Goal: Transaction & Acquisition: Purchase product/service

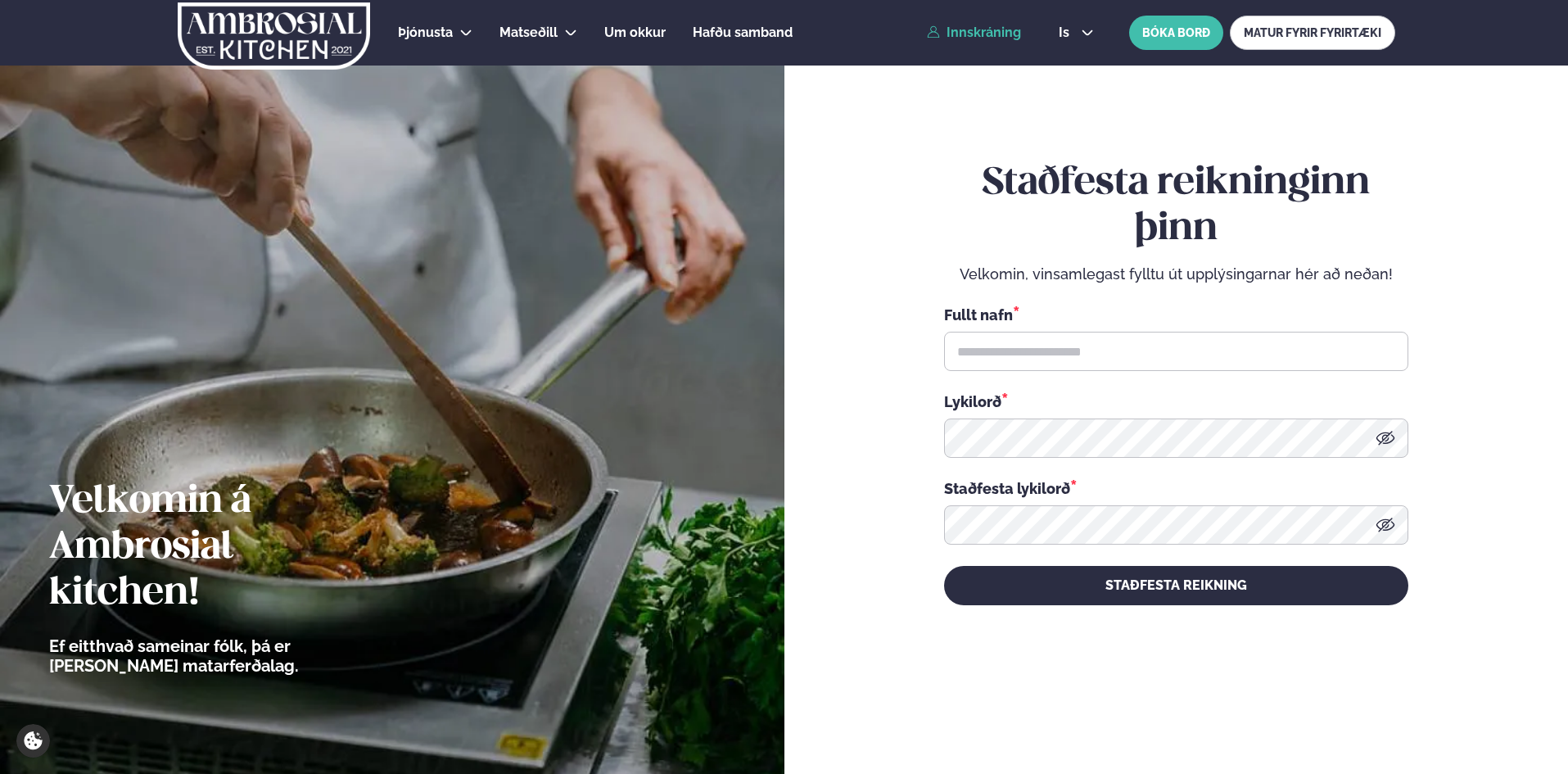
click at [990, 29] on link "Innskráning" at bounding box center [975, 32] width 94 height 15
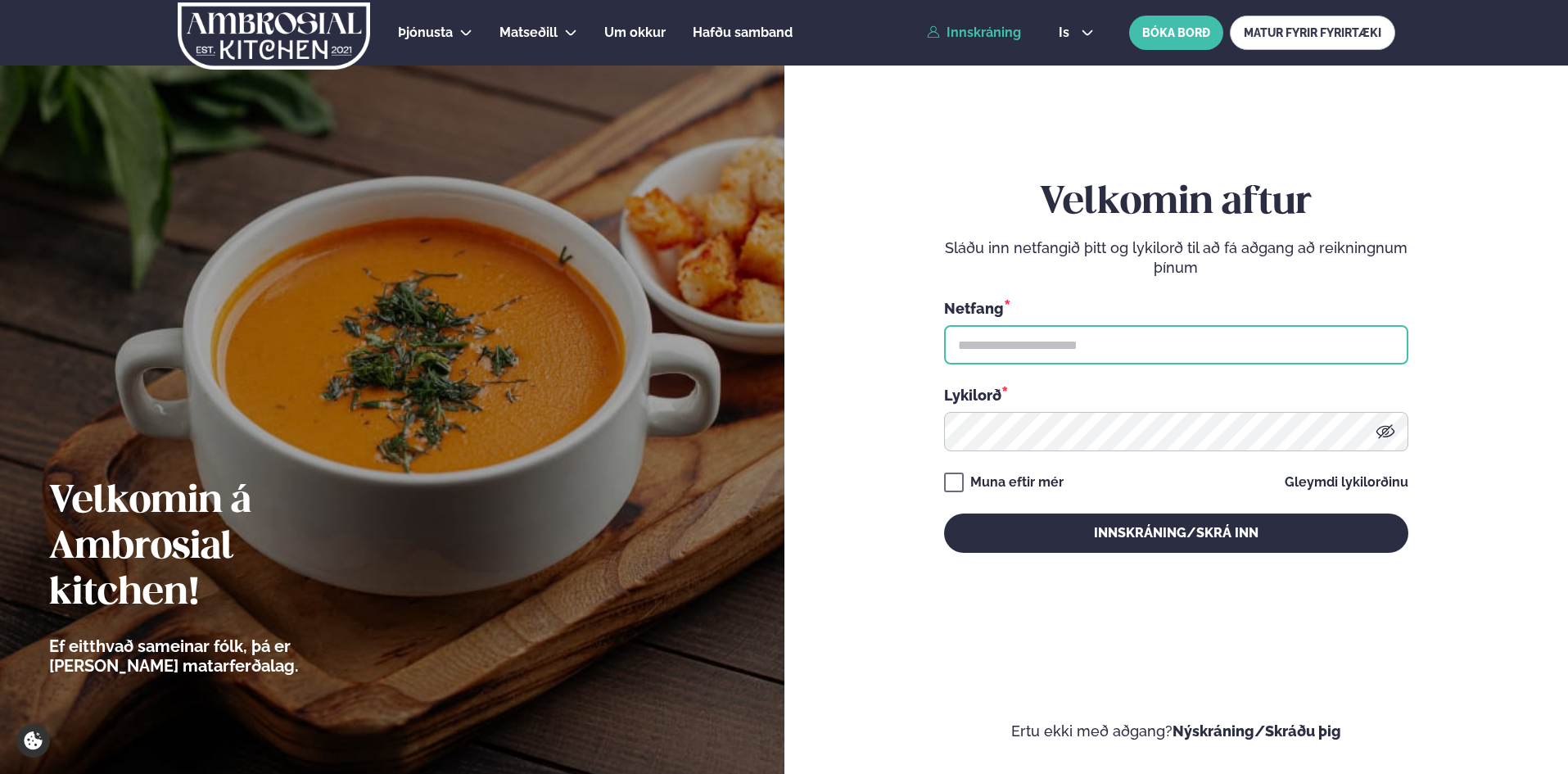
type input "**********"
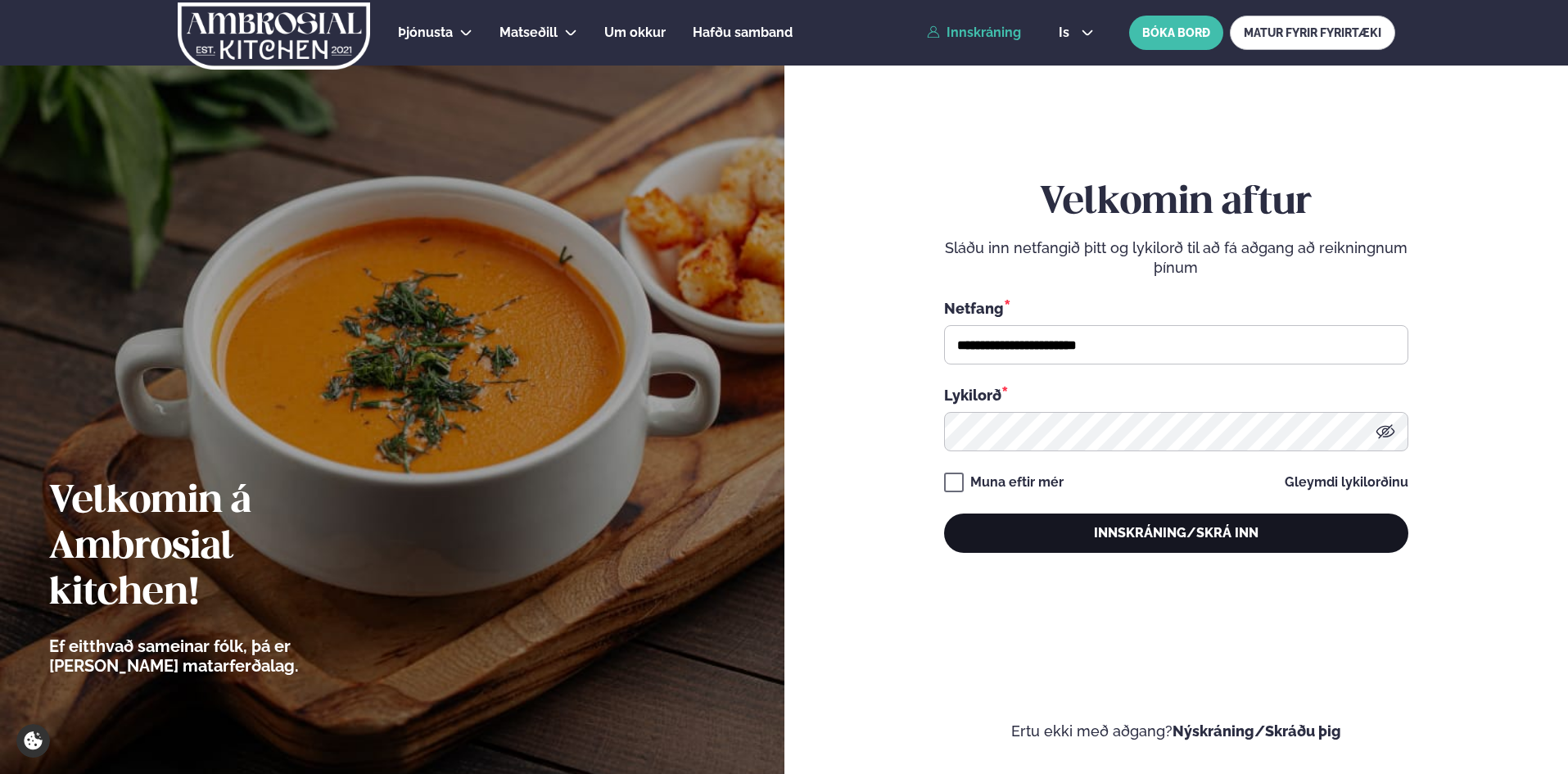
click at [1171, 525] on button "Innskráning/Skrá inn" at bounding box center [1176, 533] width 465 height 39
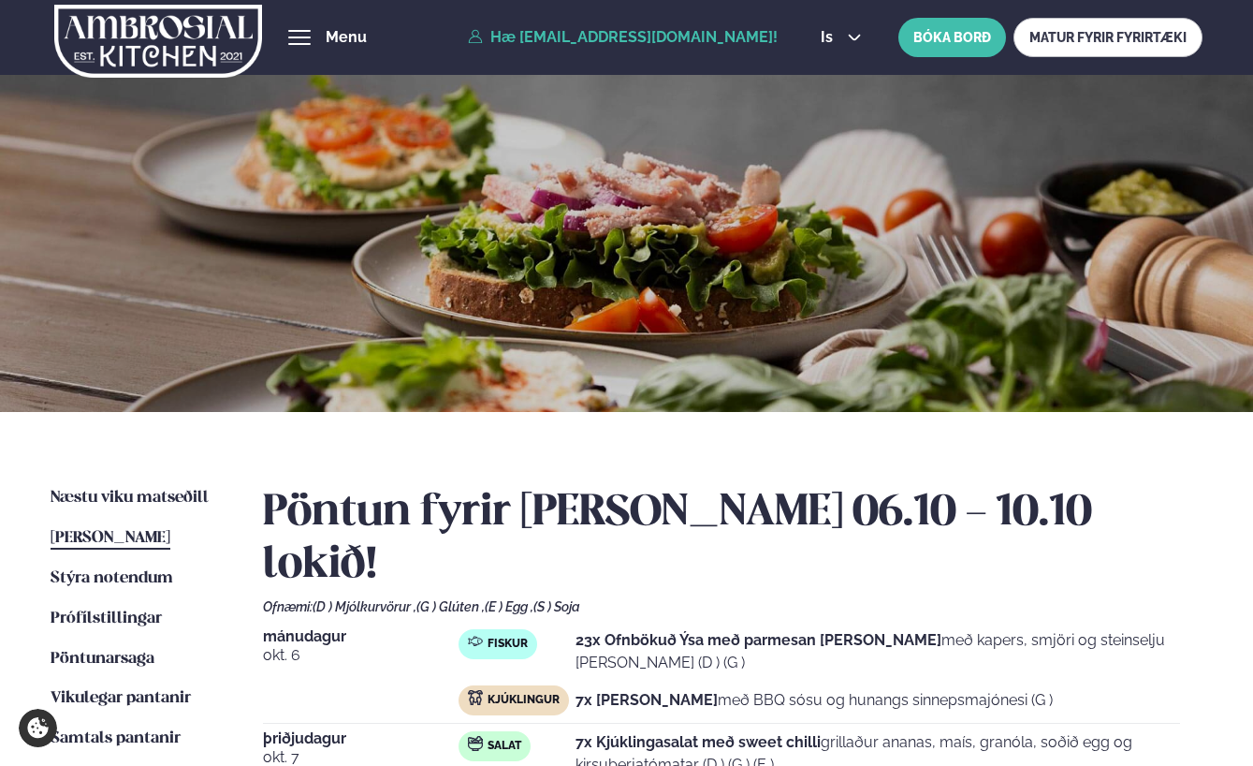
scroll to position [94, 0]
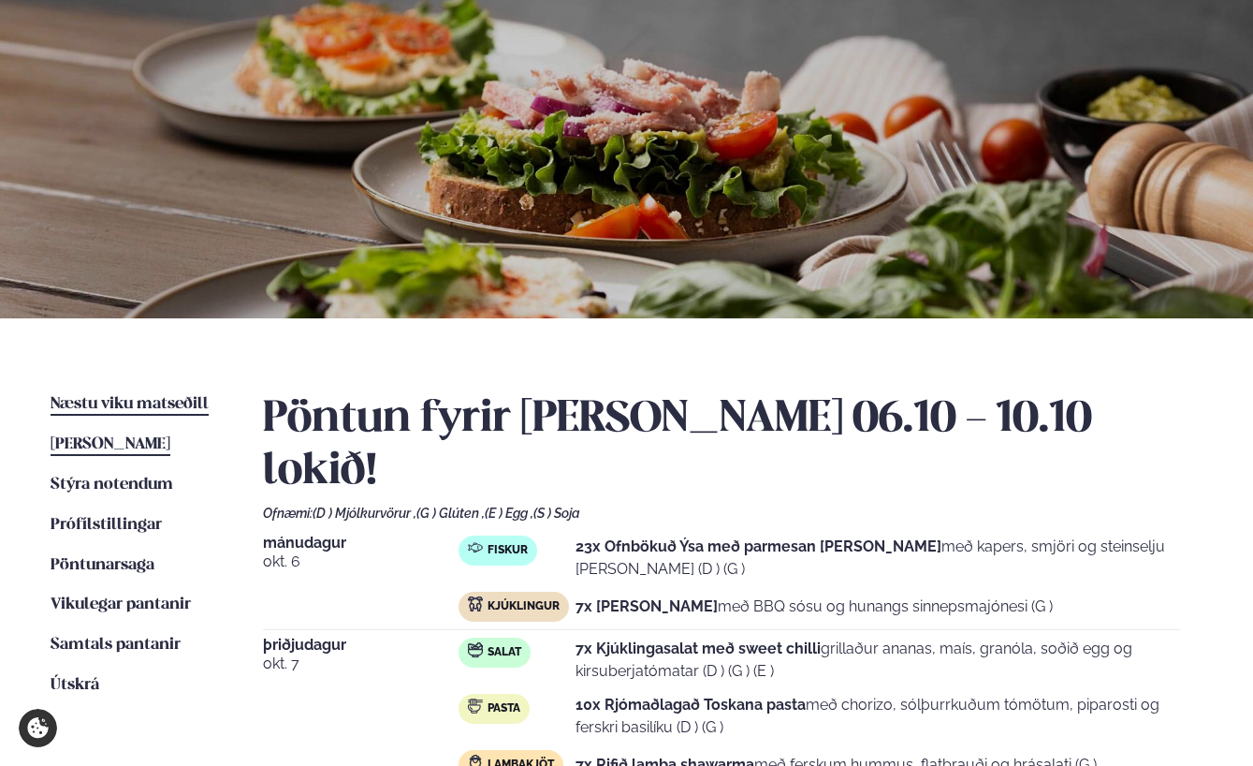
click at [169, 398] on span "Næstu viku matseðill" at bounding box center [130, 404] width 158 height 16
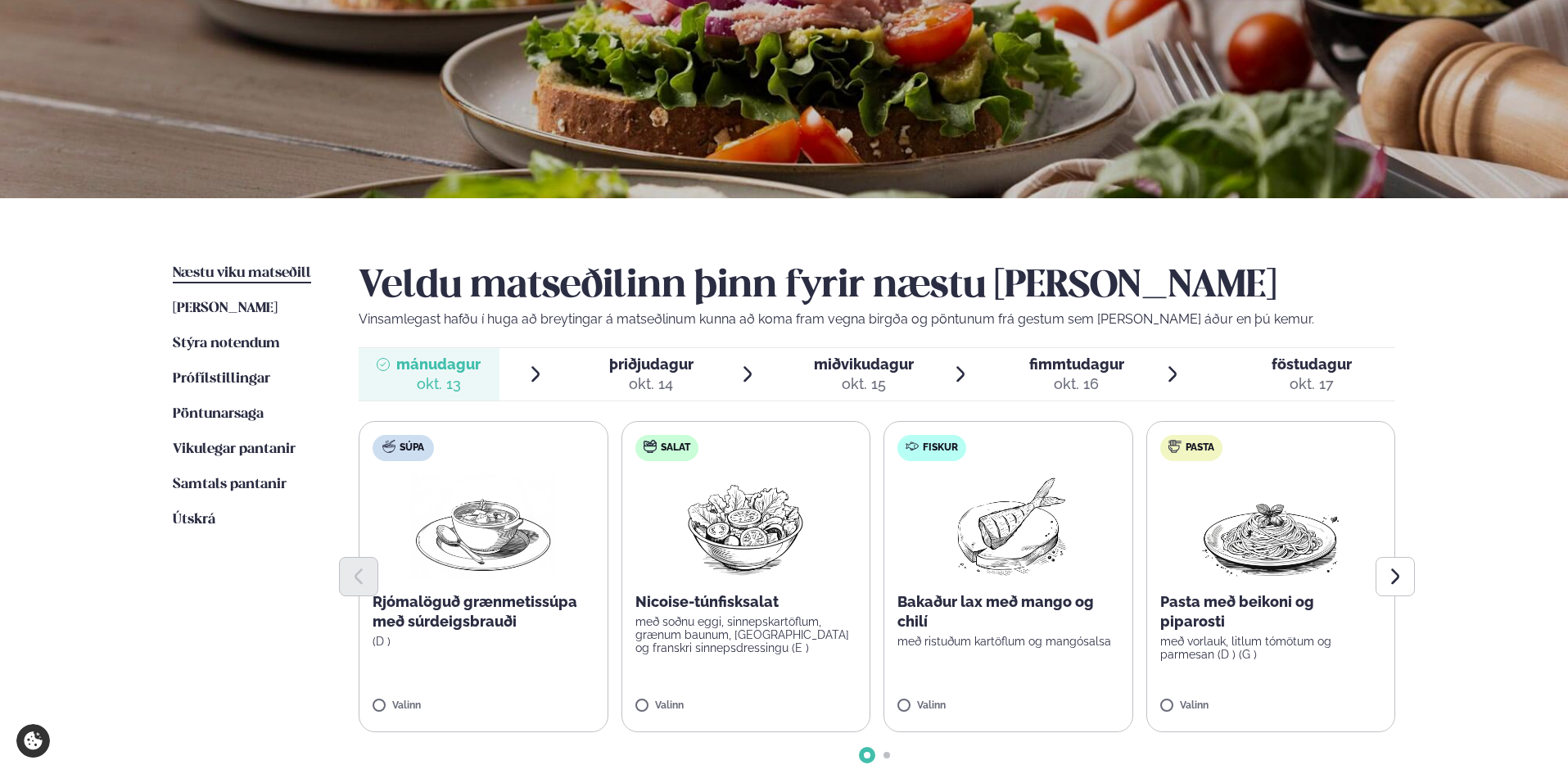
scroll to position [246, 0]
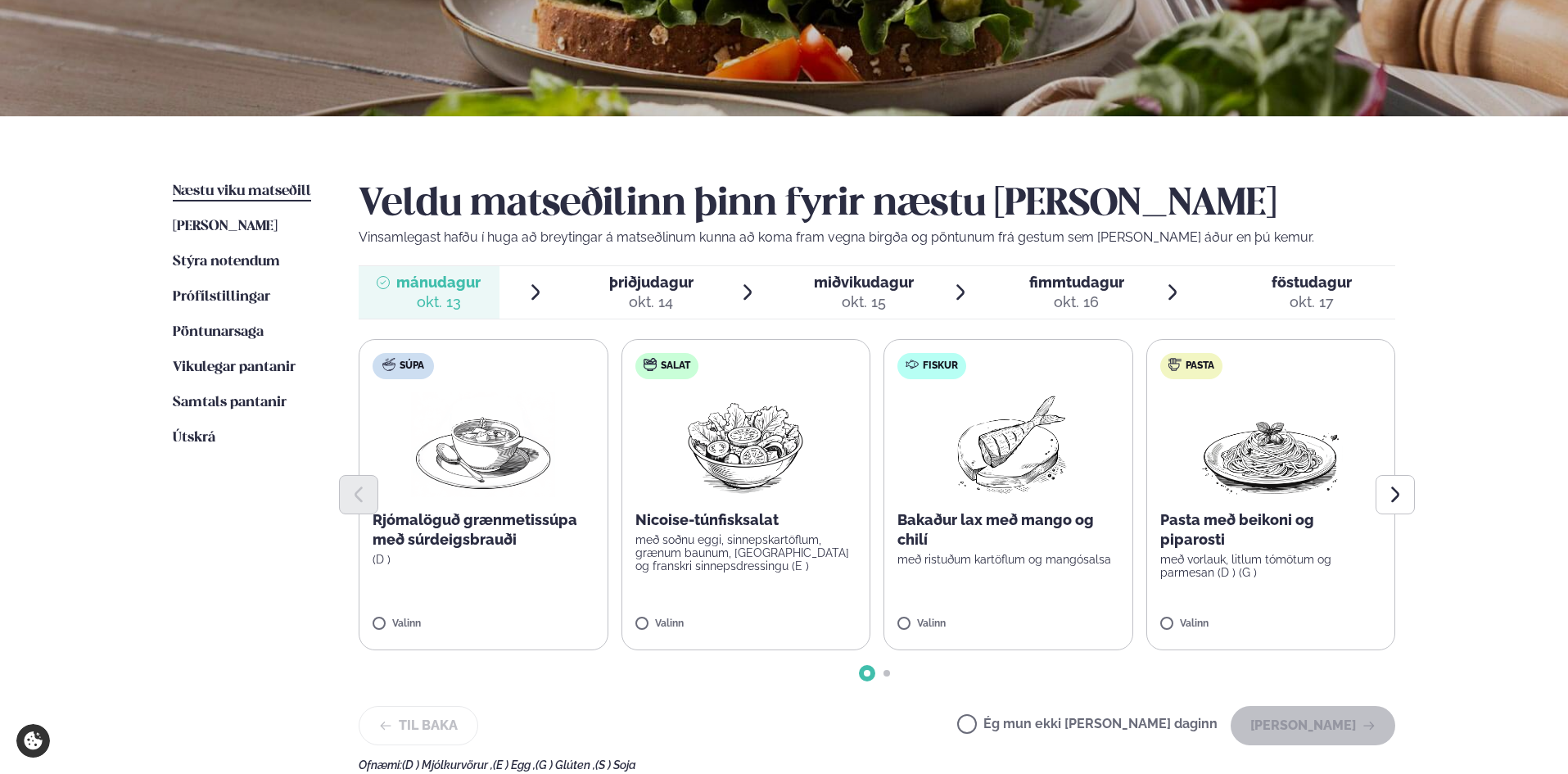
click at [806, 577] on label "Salat Nicoise-túnfisksalat með soðnu eggi, sinnepskartöflum, grænum baunum, [GE…" at bounding box center [746, 495] width 249 height 311
click at [661, 614] on label "Salat Nicoise-túnfisksalat með soðnu eggi, sinnepskartöflum, grænum baunum, [GE…" at bounding box center [746, 495] width 249 height 311
click at [795, 612] on icon at bounding box center [794, 616] width 17 height 17
click at [1068, 617] on label "Fiskur Bakaður lax með mango og chilí með ristuðum kartöflum og mangósalsa Vali…" at bounding box center [1008, 495] width 249 height 311
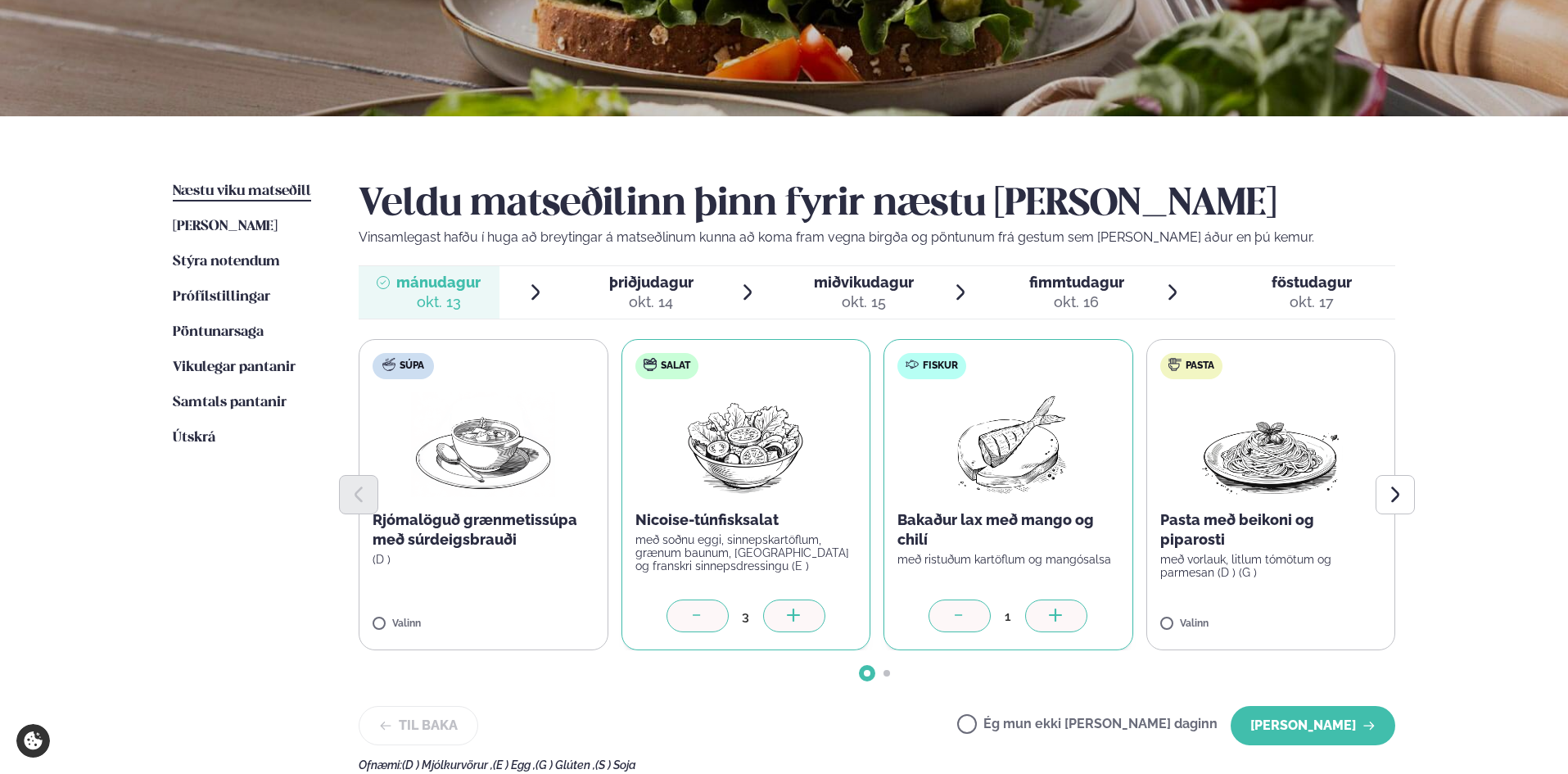
click at [1059, 617] on icon at bounding box center [1056, 616] width 17 height 17
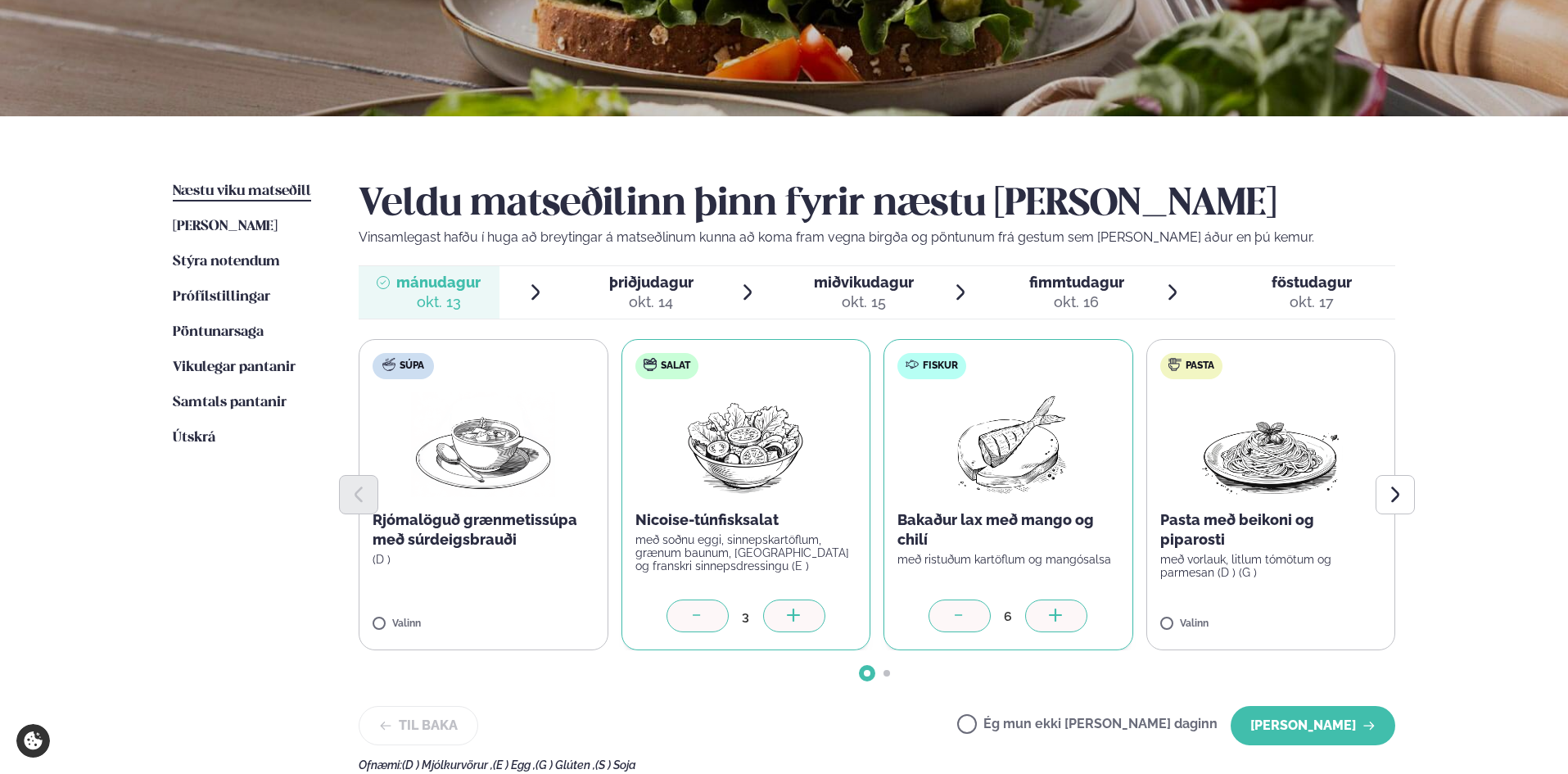
click at [1059, 617] on icon at bounding box center [1056, 616] width 17 height 17
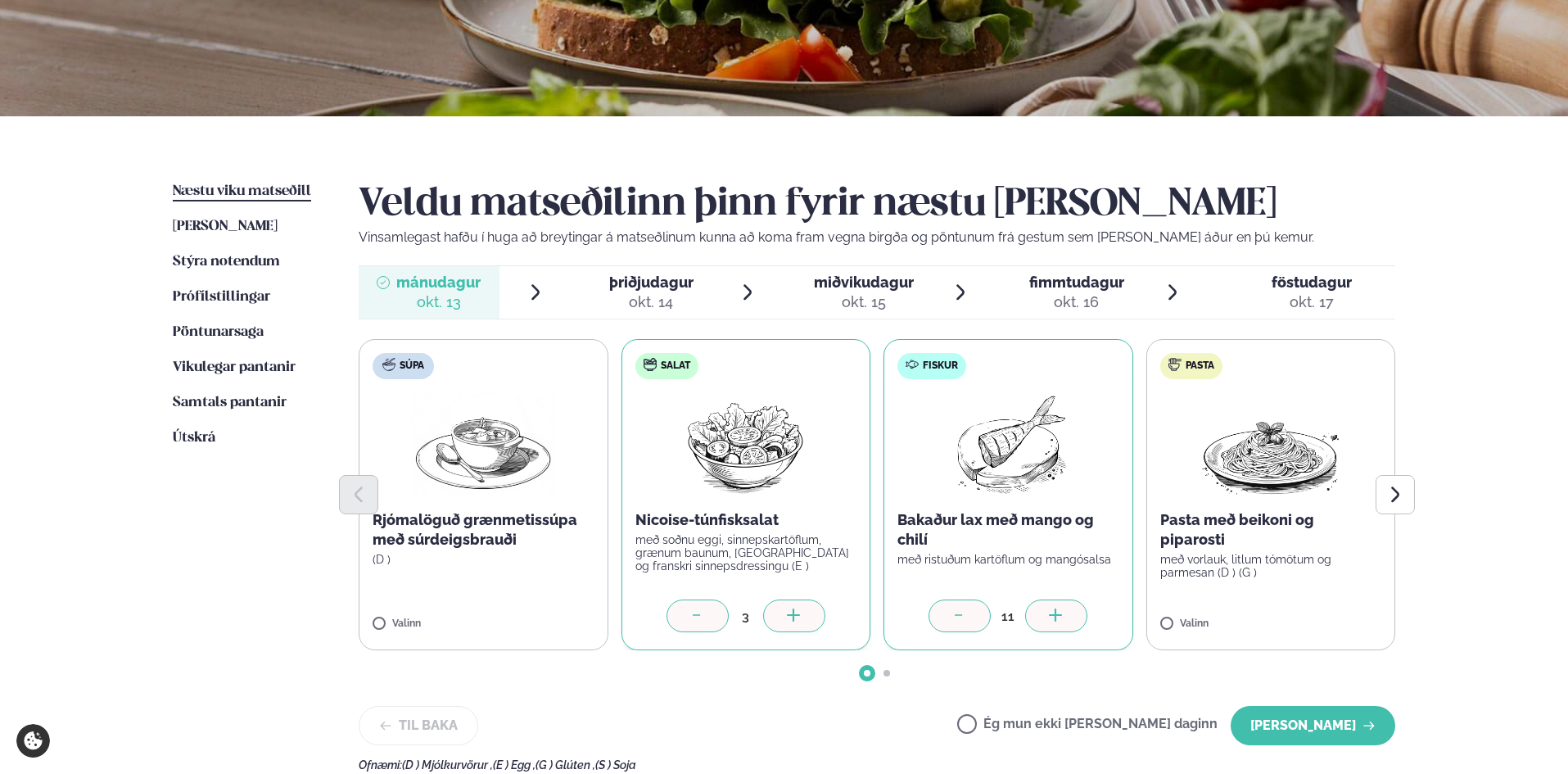
click at [1059, 617] on icon at bounding box center [1056, 616] width 17 height 17
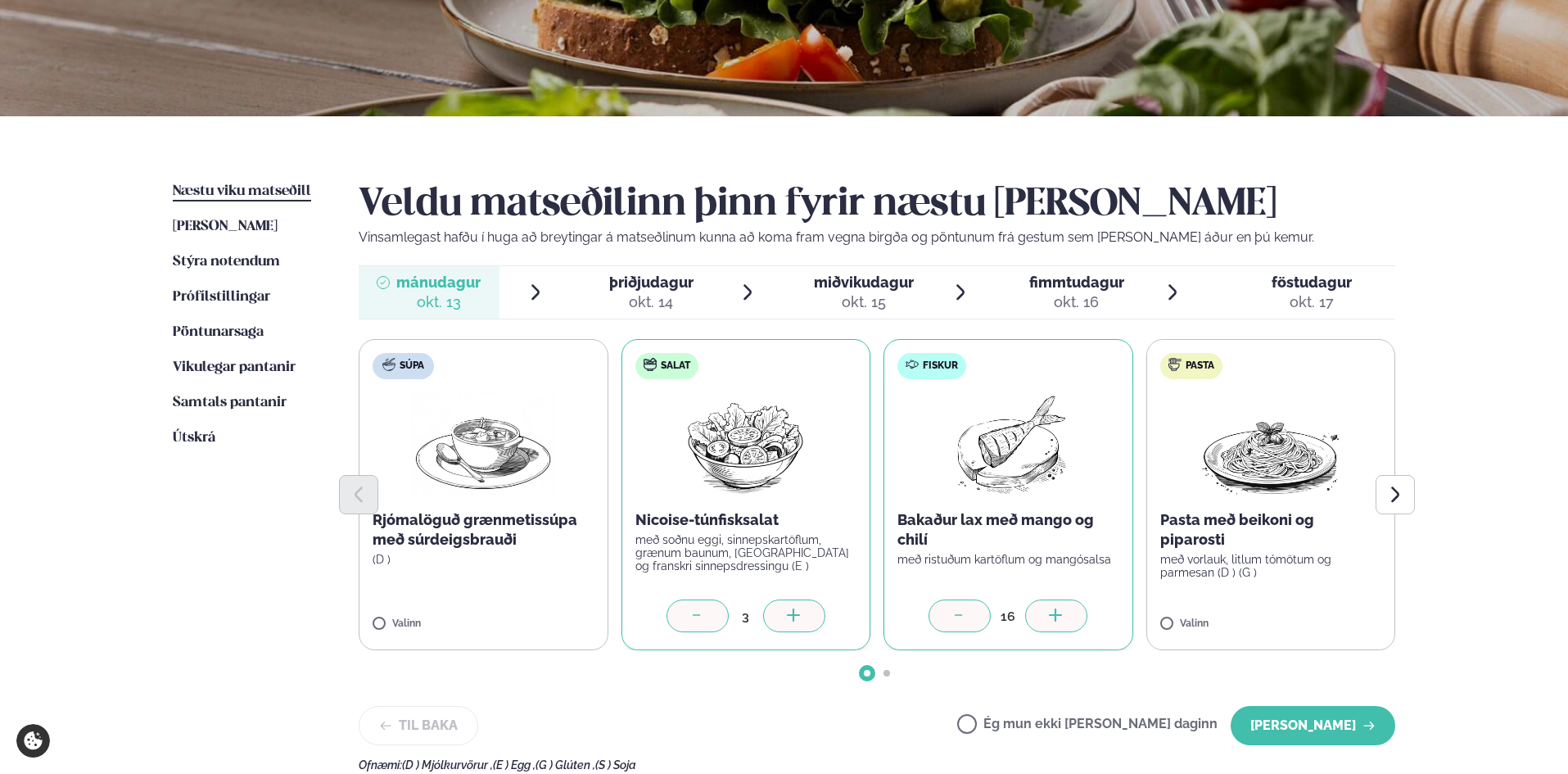
click at [1059, 617] on icon at bounding box center [1056, 616] width 17 height 17
click at [1351, 600] on label "Pasta Pasta með beikoni og piparosti með vorlauk, litlum tómötum og parmesan (D…" at bounding box center [1270, 495] width 249 height 311
click at [1333, 612] on div at bounding box center [1319, 615] width 62 height 32
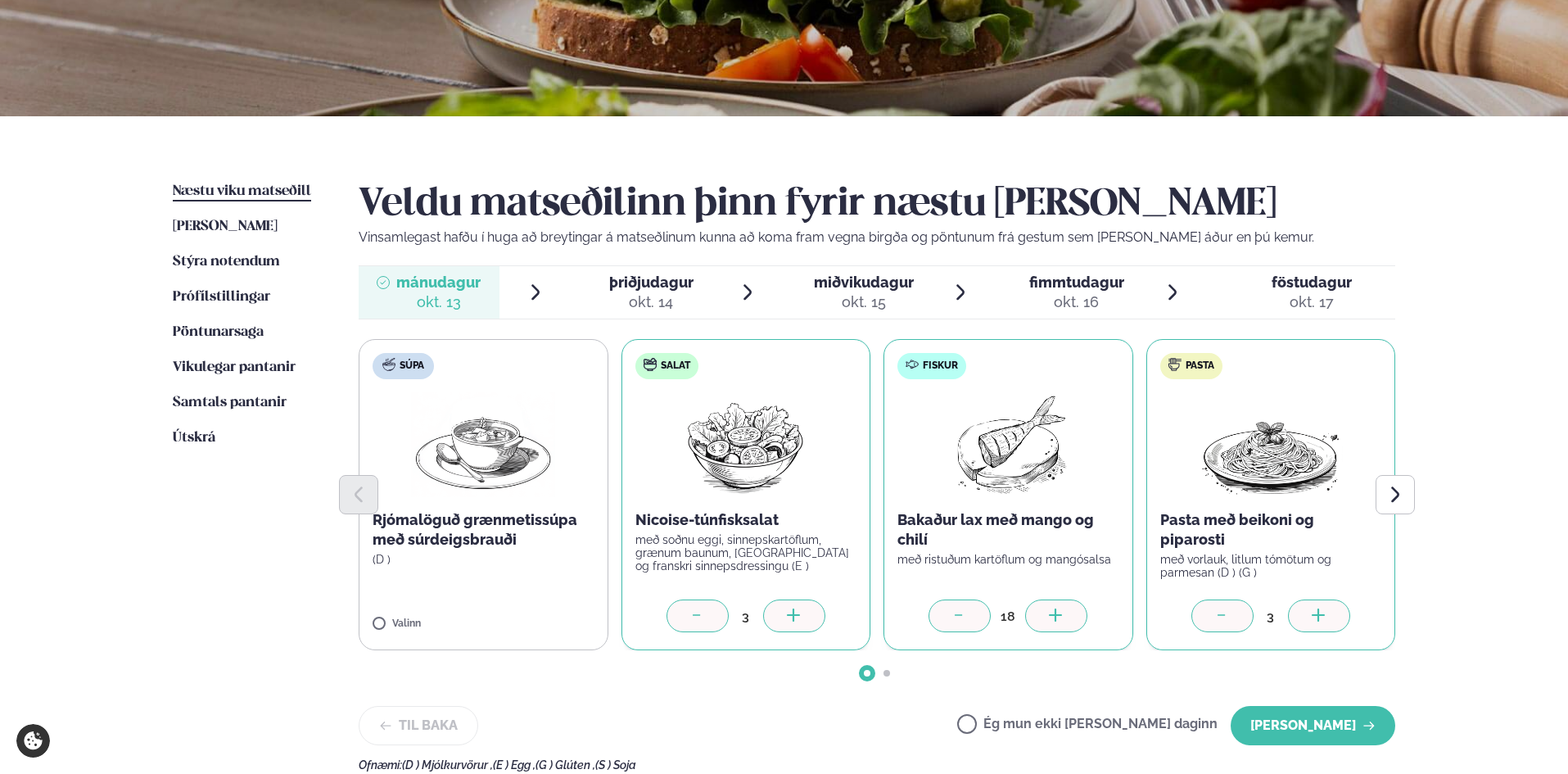
click at [1333, 612] on div at bounding box center [1319, 615] width 62 height 32
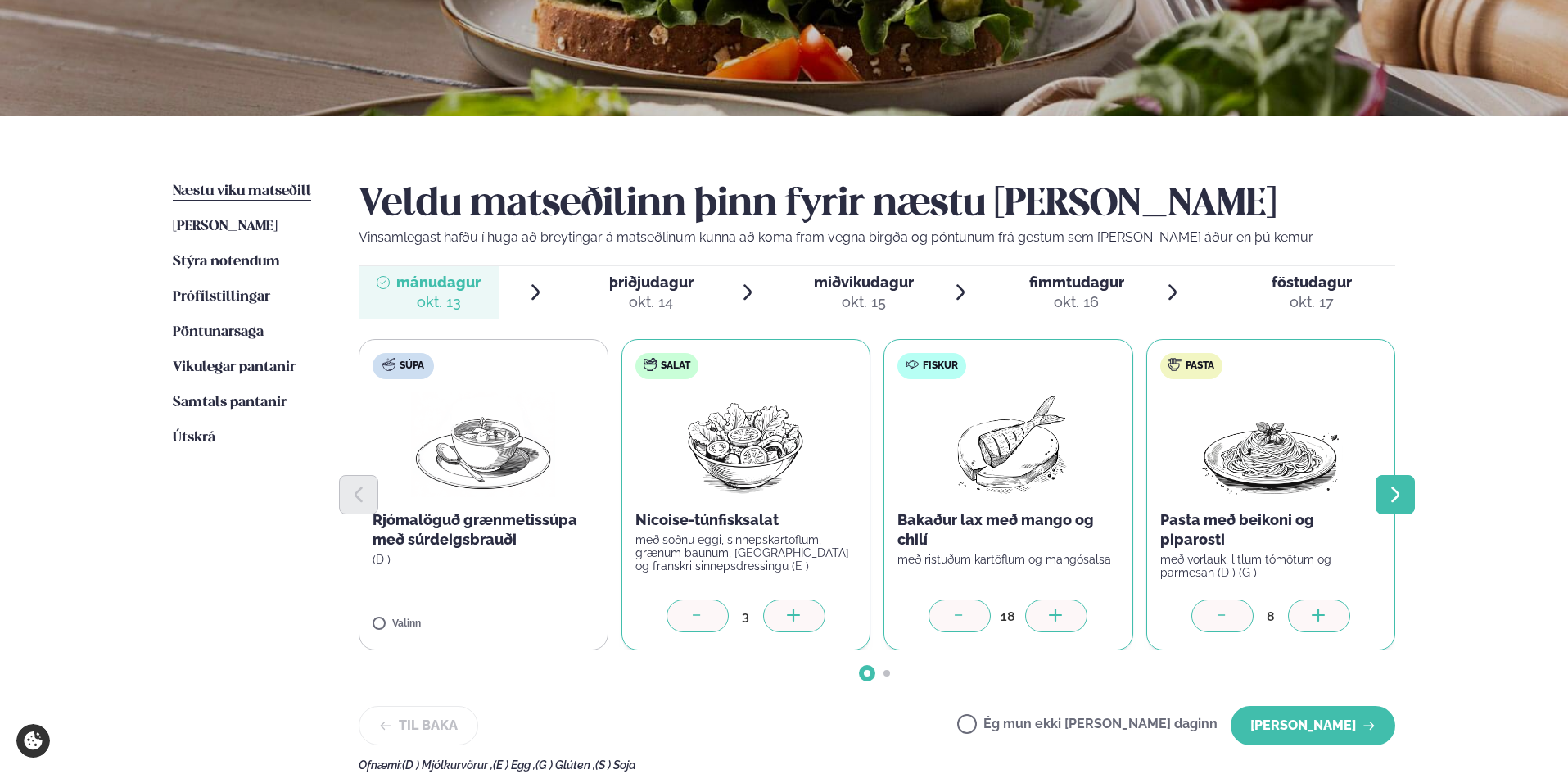
click at [1404, 482] on button "Next slide" at bounding box center [1395, 494] width 39 height 39
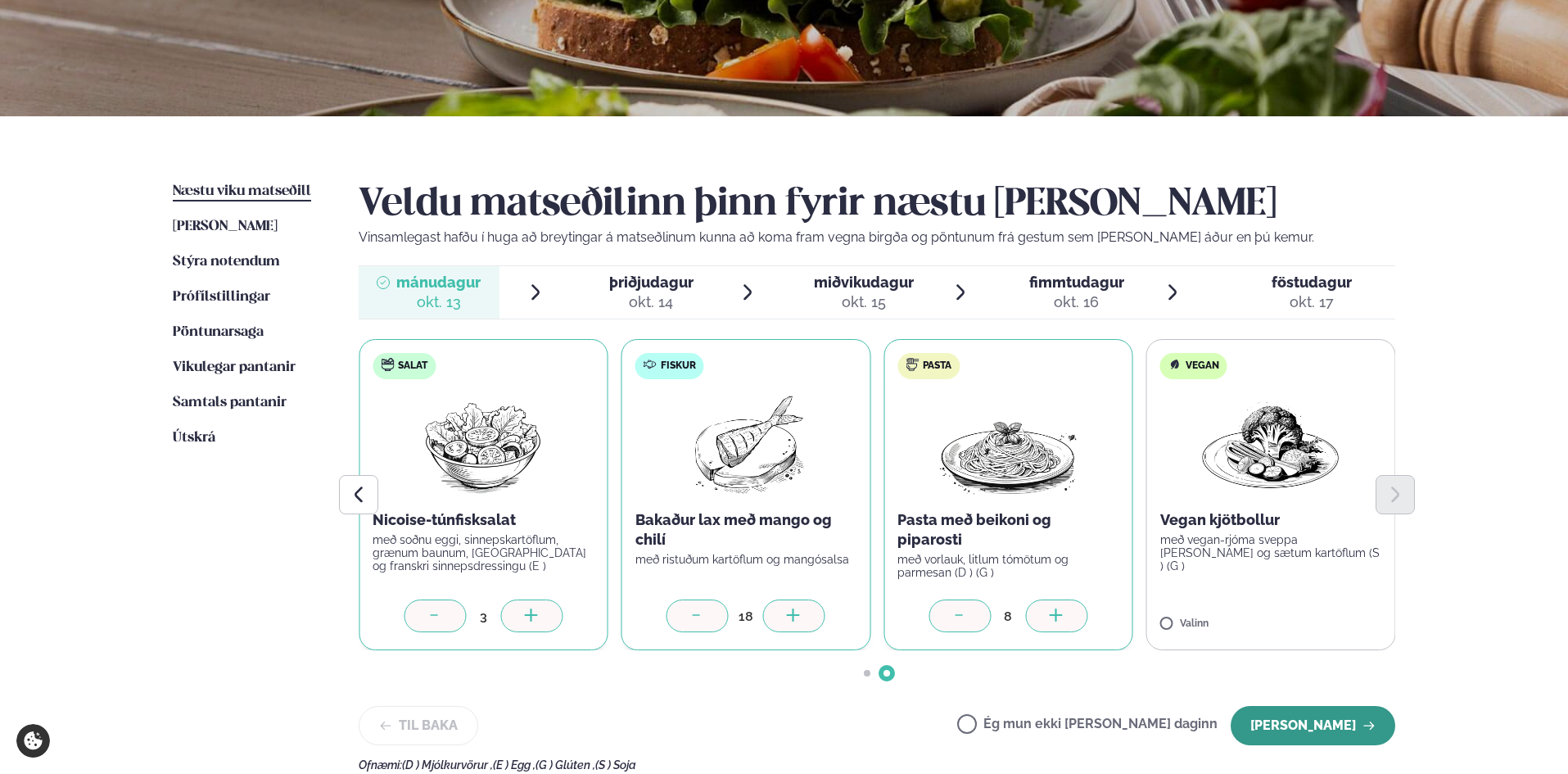
click at [1334, 720] on button "[PERSON_NAME]" at bounding box center [1313, 725] width 164 height 39
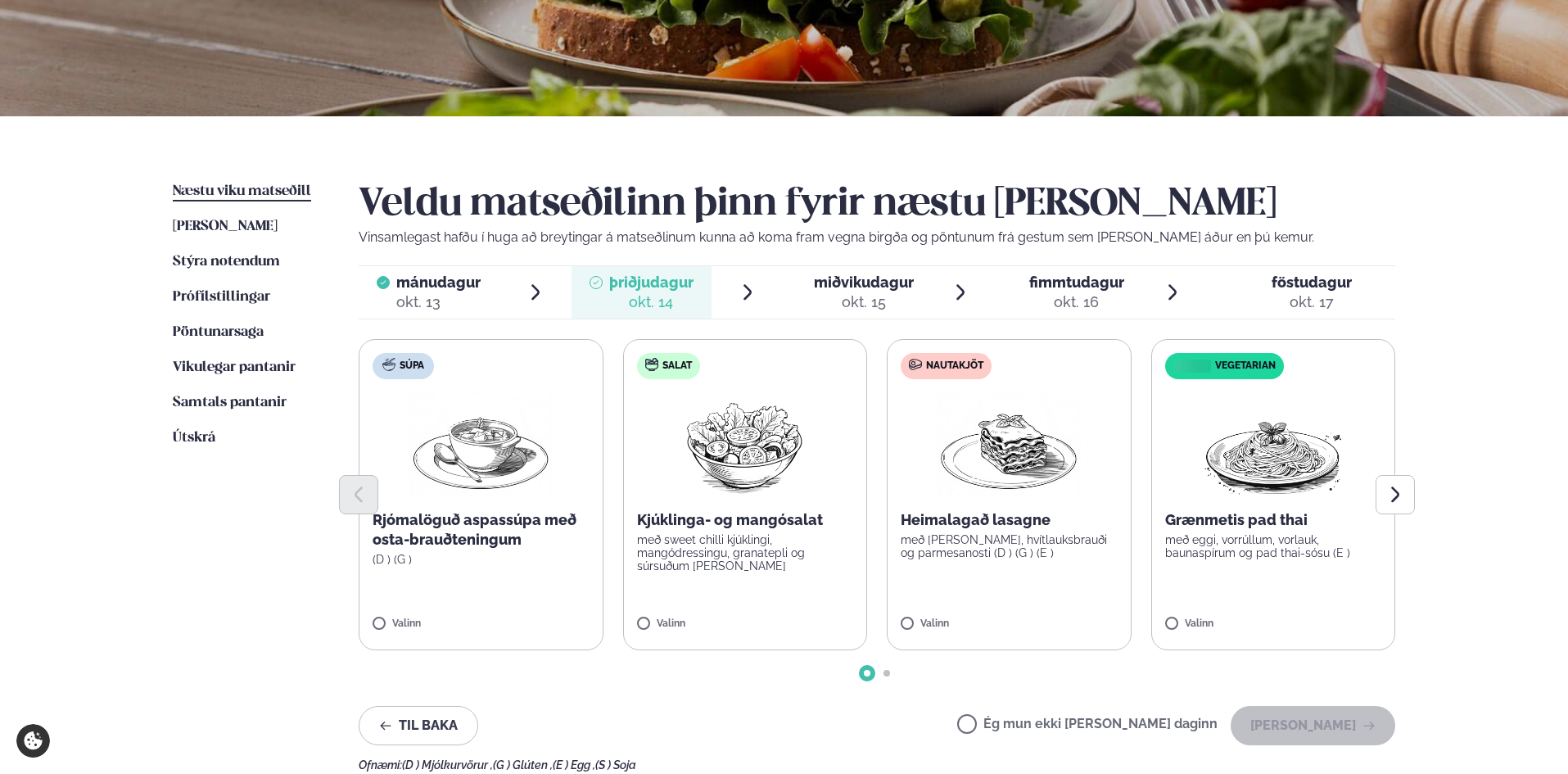
click at [803, 573] on label "Salat Kjúklinga- og mangósalat með sweet chilli kjúklingi, mangódressingu, gran…" at bounding box center [746, 495] width 245 height 311
click at [725, 604] on label "Salat Kjúklinga- og mangósalat með sweet chilli kjúklingi, mangódressingu, gran…" at bounding box center [746, 495] width 245 height 311
click at [788, 612] on icon at bounding box center [794, 616] width 17 height 17
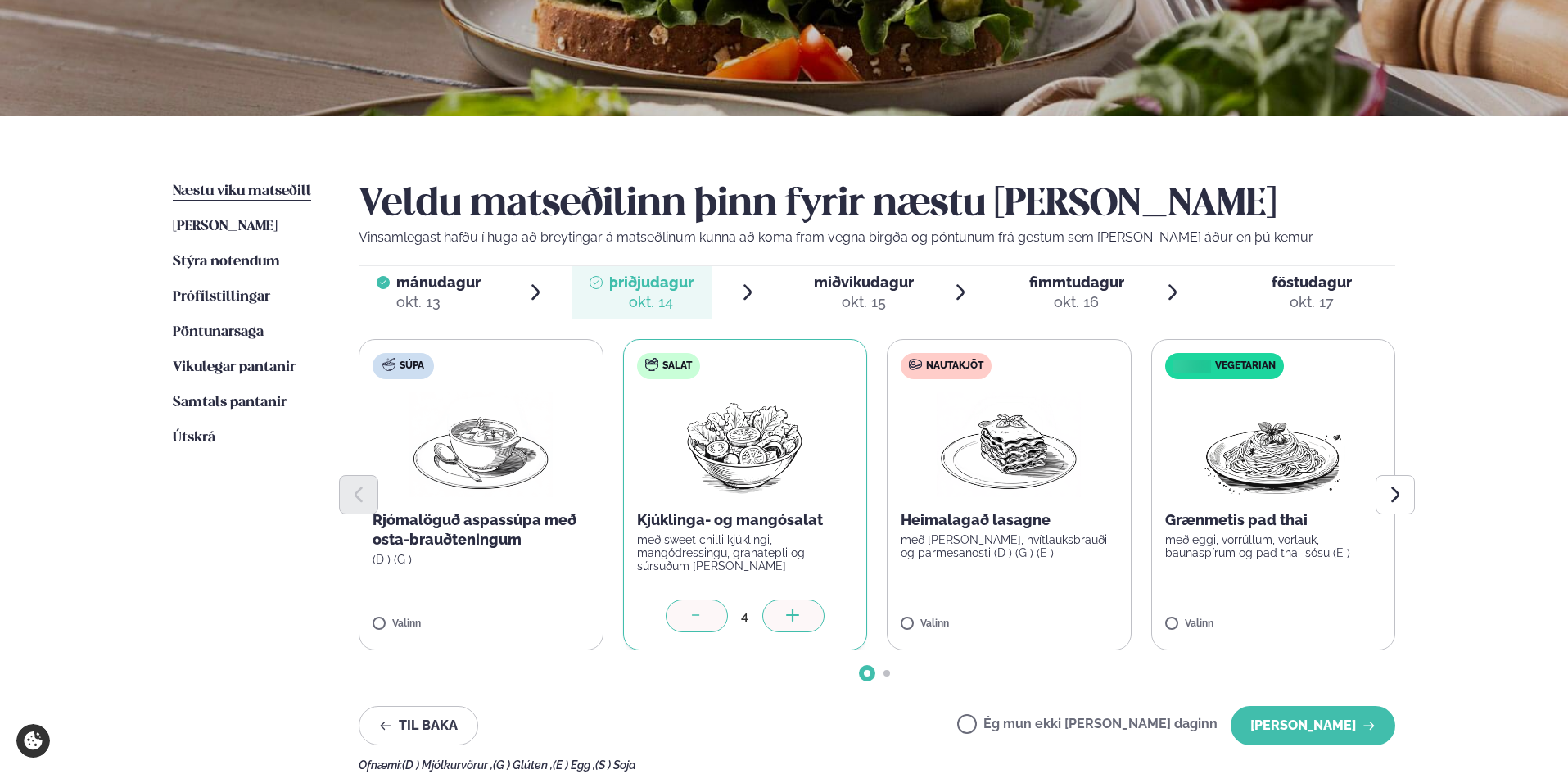
click at [788, 612] on icon at bounding box center [794, 616] width 17 height 17
click at [998, 613] on label "Nautakjöt Heimalagað lasagne með basil pesto, hvítlauksbrauði og parmesanosti (…" at bounding box center [1010, 495] width 245 height 311
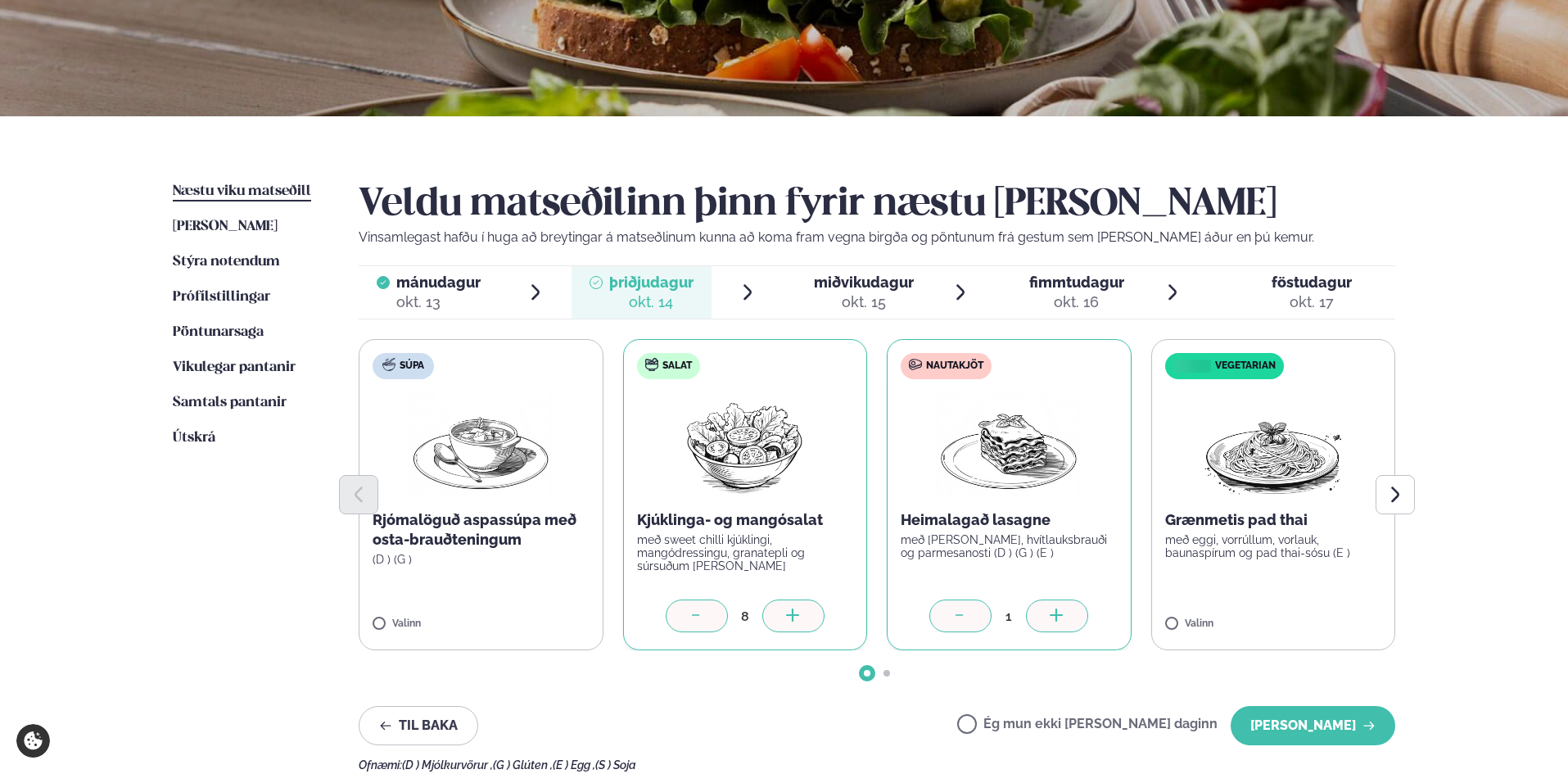
click at [1070, 621] on div at bounding box center [1057, 615] width 62 height 32
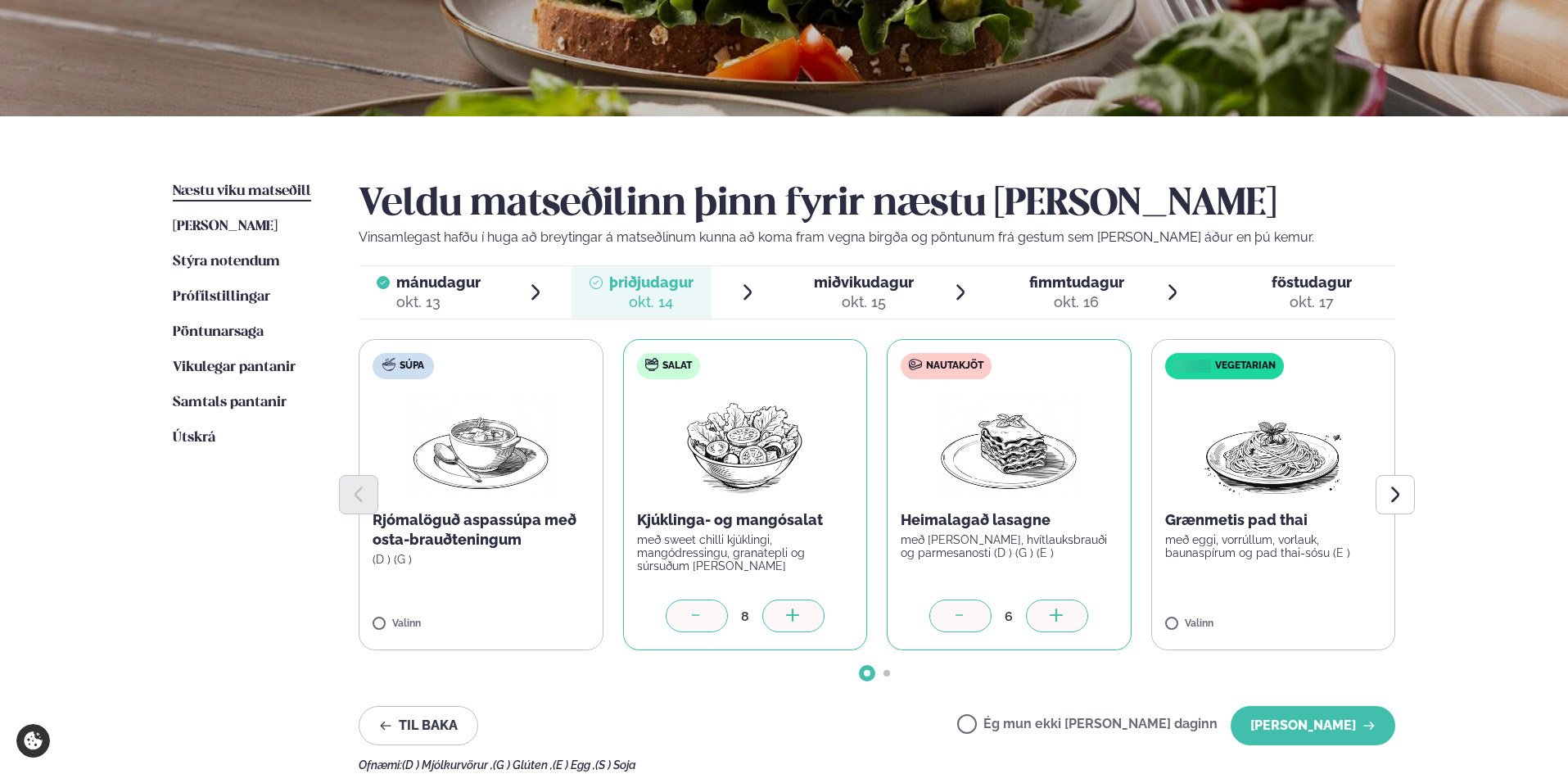
click at [1070, 621] on div at bounding box center [1057, 615] width 62 height 32
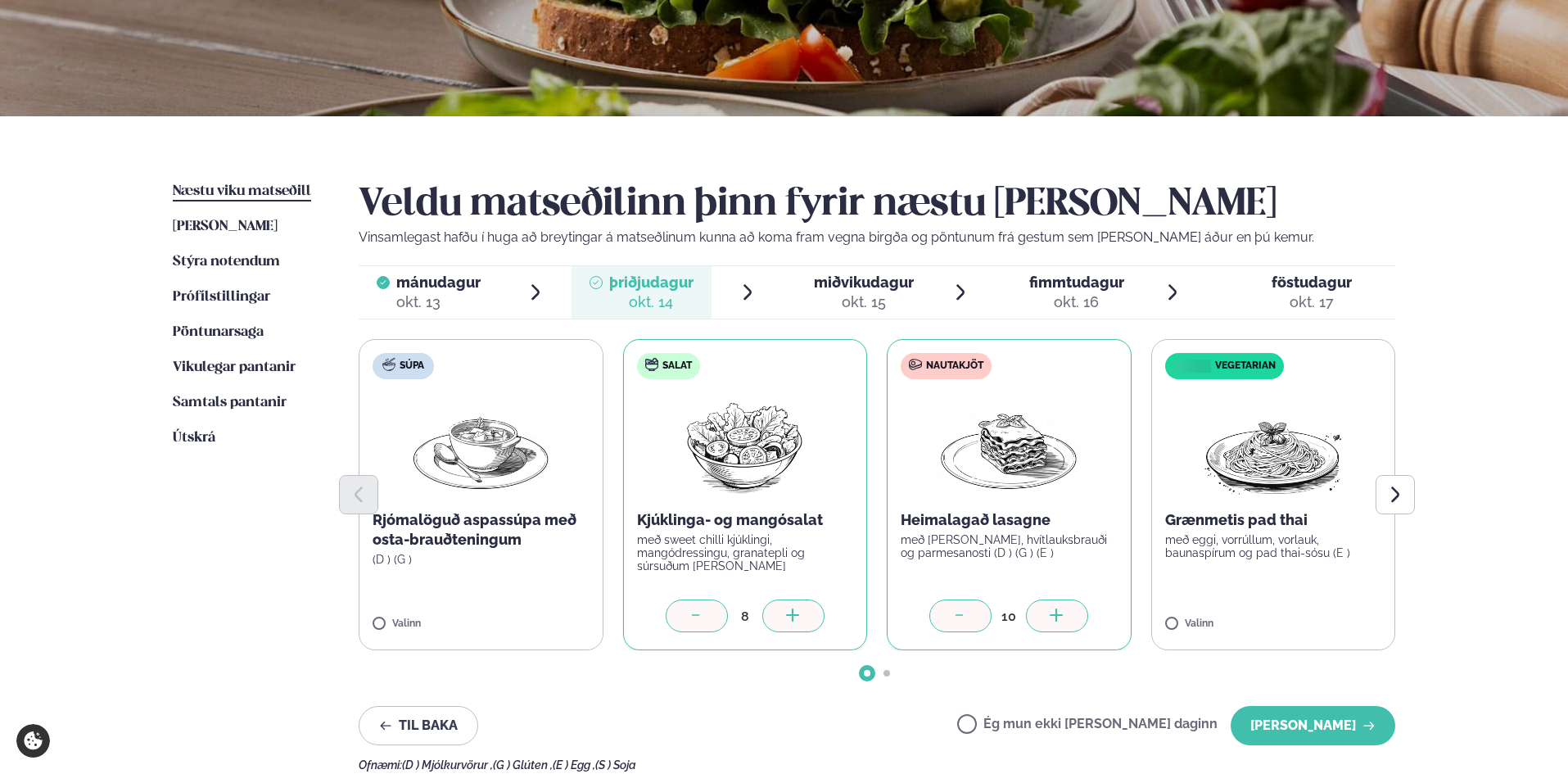
click at [1070, 621] on div at bounding box center [1057, 615] width 62 height 32
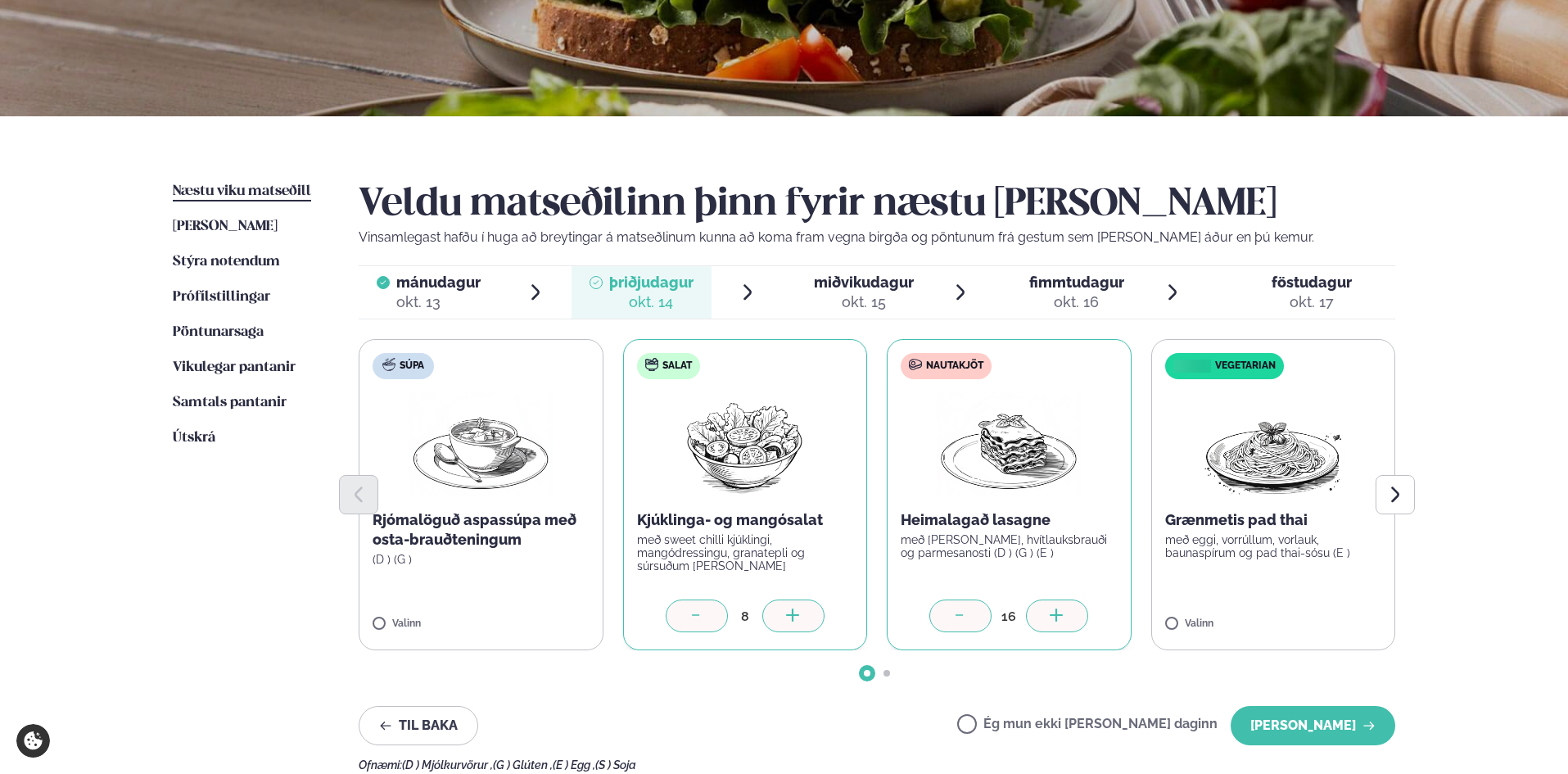
click at [1070, 621] on div at bounding box center [1057, 615] width 62 height 32
click at [1321, 615] on label "Vegetarian Grænmetis pad thai með eggi, vorrúllum, vorlauk, baunaspírum og pad …" at bounding box center [1274, 495] width 245 height 311
click at [1338, 612] on div at bounding box center [1321, 615] width 62 height 32
click at [1337, 612] on div at bounding box center [1321, 615] width 62 height 32
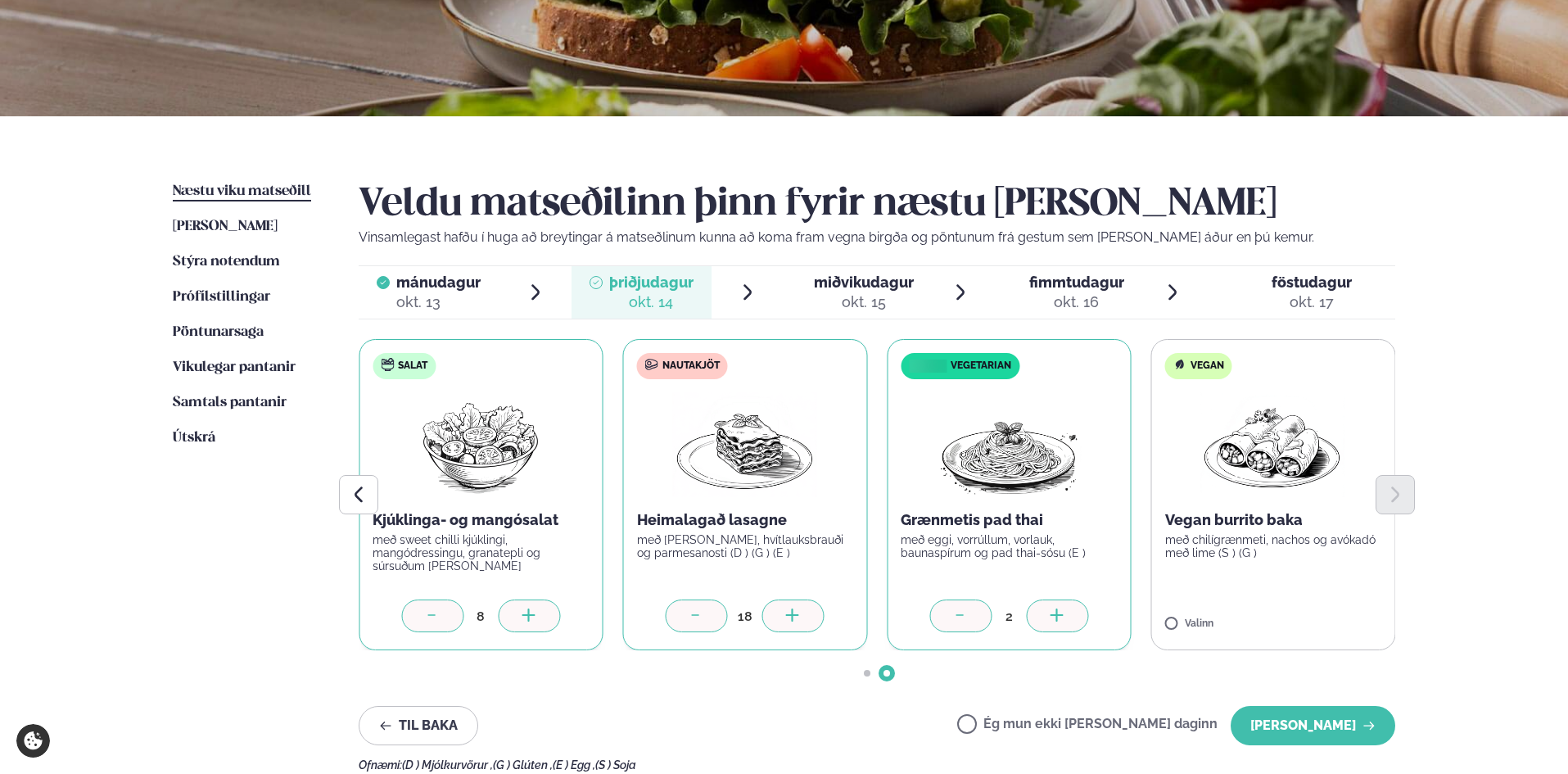
click at [1048, 610] on div at bounding box center [1057, 615] width 62 height 32
click at [1353, 724] on button "[PERSON_NAME]" at bounding box center [1313, 725] width 164 height 39
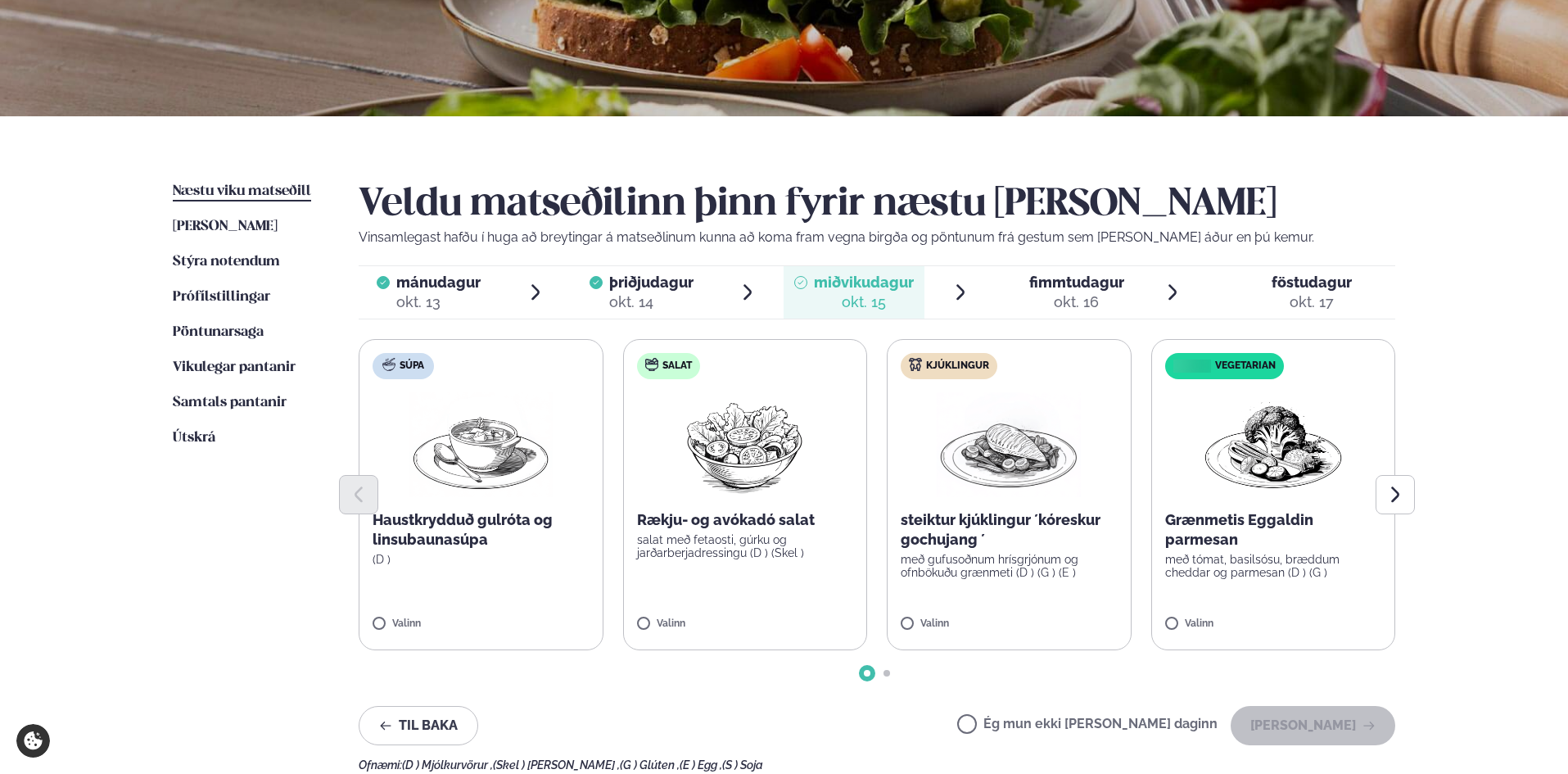
drag, startPoint x: 760, startPoint y: 571, endPoint x: 780, endPoint y: 594, distance: 30.5
click at [760, 572] on label "Salat Rækju- og avókadó salat salat með fetaosti, gúrku og jarðarberjadressingu…" at bounding box center [746, 495] width 245 height 311
click at [732, 611] on label "Salat Rækju- og avókadó salat salat með fetaosti, gúrku og jarðarberjadressingu…" at bounding box center [746, 495] width 245 height 311
click at [657, 618] on label "Salat Rækju- og avókadó salat salat með fetaosti, gúrku og jarðarberjadressingu…" at bounding box center [746, 495] width 245 height 311
click at [793, 469] on img at bounding box center [745, 444] width 145 height 105
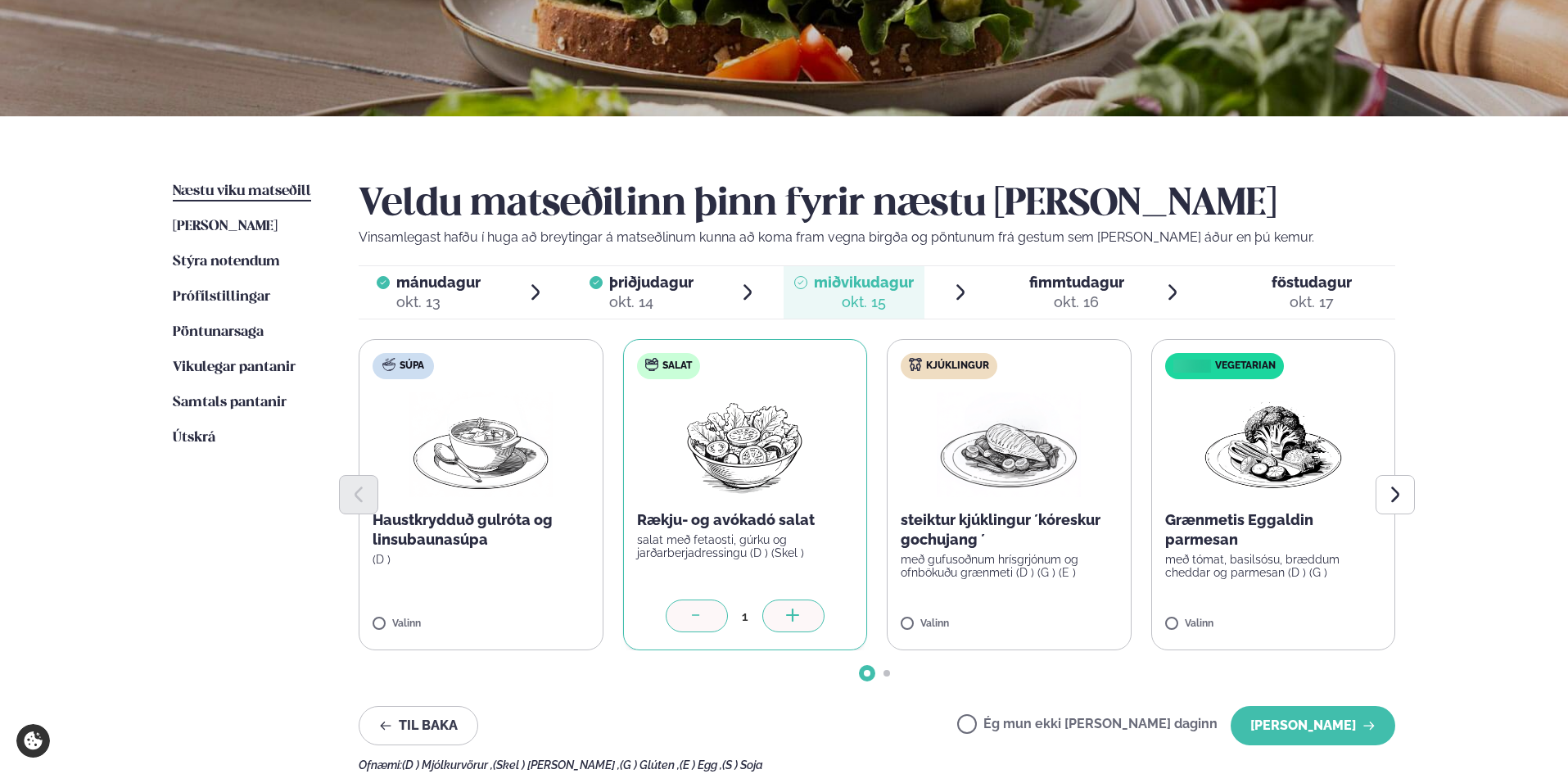
click at [789, 608] on icon at bounding box center [794, 616] width 17 height 17
click at [789, 610] on icon at bounding box center [794, 616] width 17 height 17
click at [790, 610] on icon at bounding box center [794, 616] width 17 height 17
click at [1105, 612] on label "Kjúklingur steiktur kjúklingur ´kóreskur gochujang ´ með gufusoðnum hrísgrjónum…" at bounding box center [1010, 495] width 245 height 311
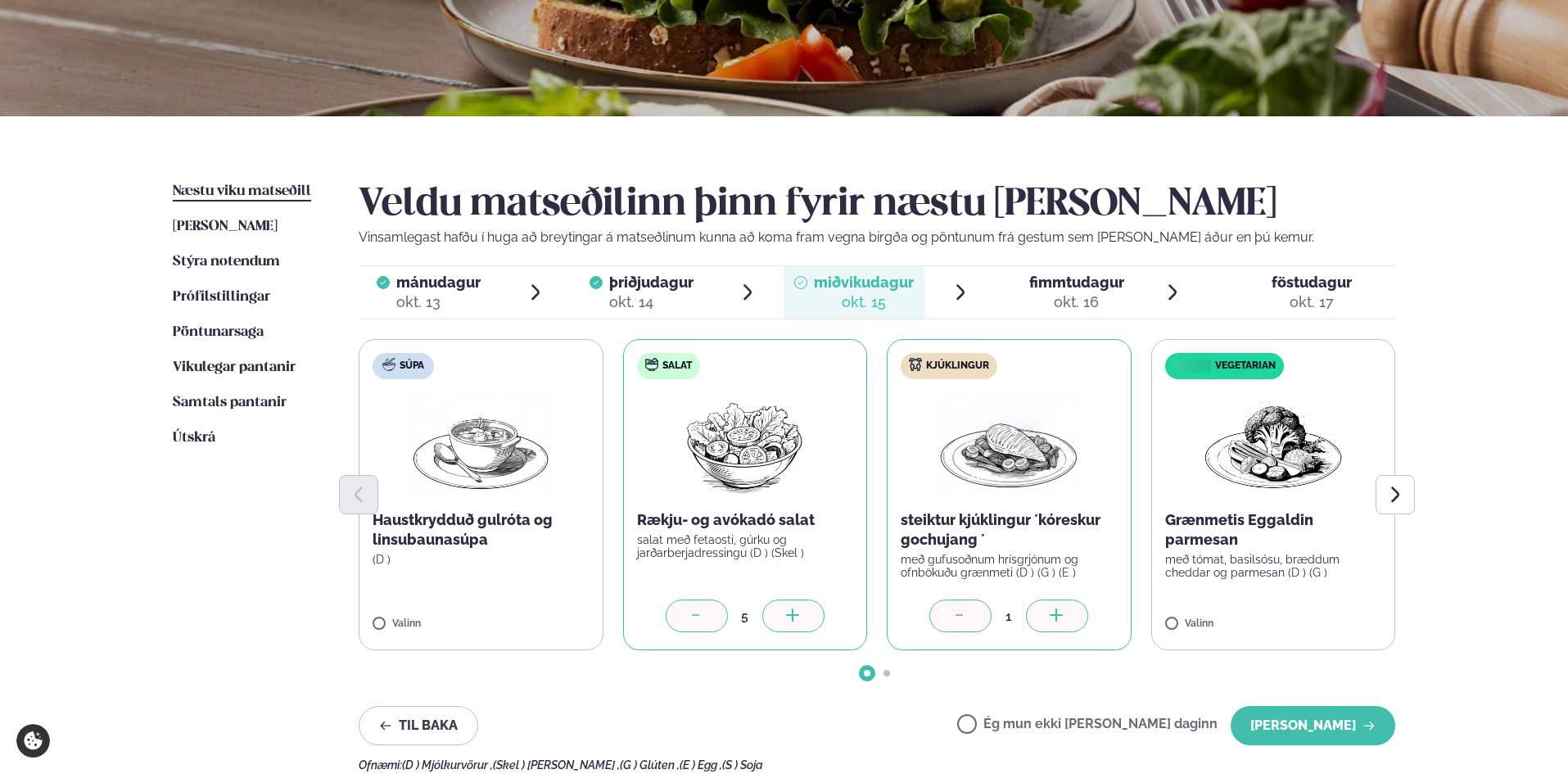
click at [1067, 611] on div at bounding box center [1057, 615] width 62 height 32
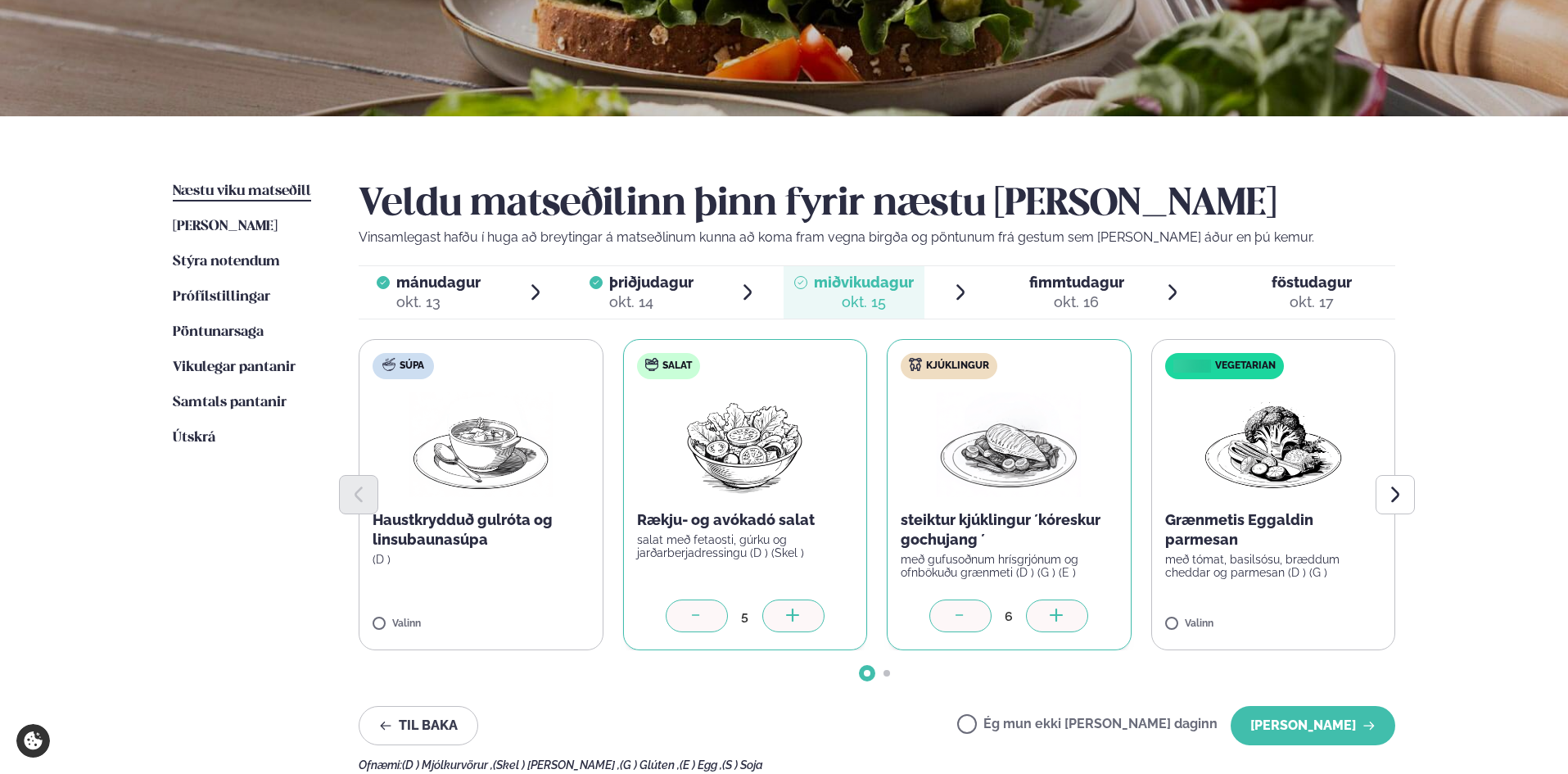
click at [1067, 611] on div at bounding box center [1057, 615] width 62 height 32
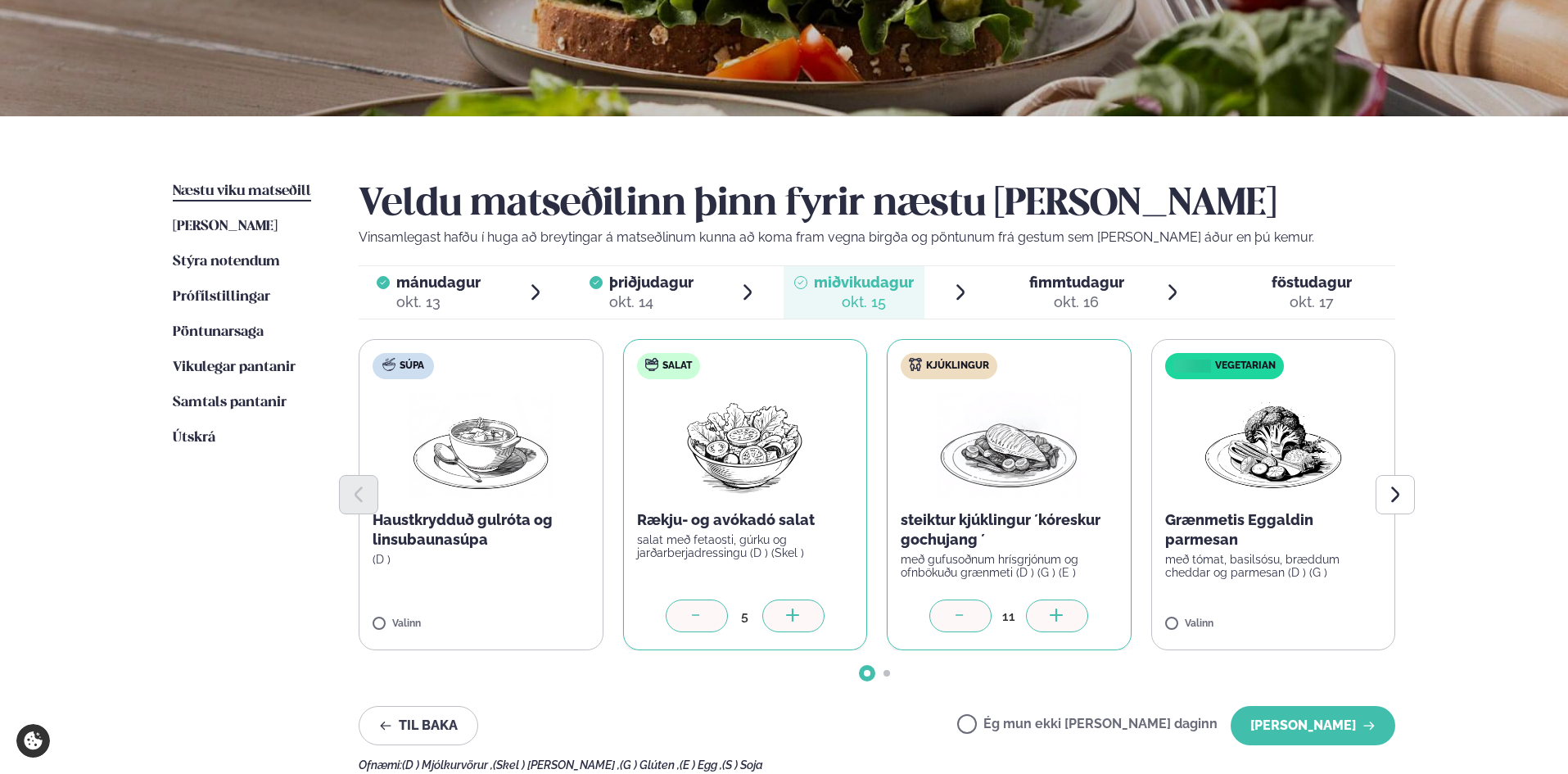
click at [1067, 611] on div at bounding box center [1057, 615] width 62 height 32
click at [1066, 611] on icon at bounding box center [1057, 616] width 17 height 17
click at [1065, 611] on icon at bounding box center [1057, 616] width 17 height 17
click at [1065, 610] on icon at bounding box center [1057, 616] width 17 height 17
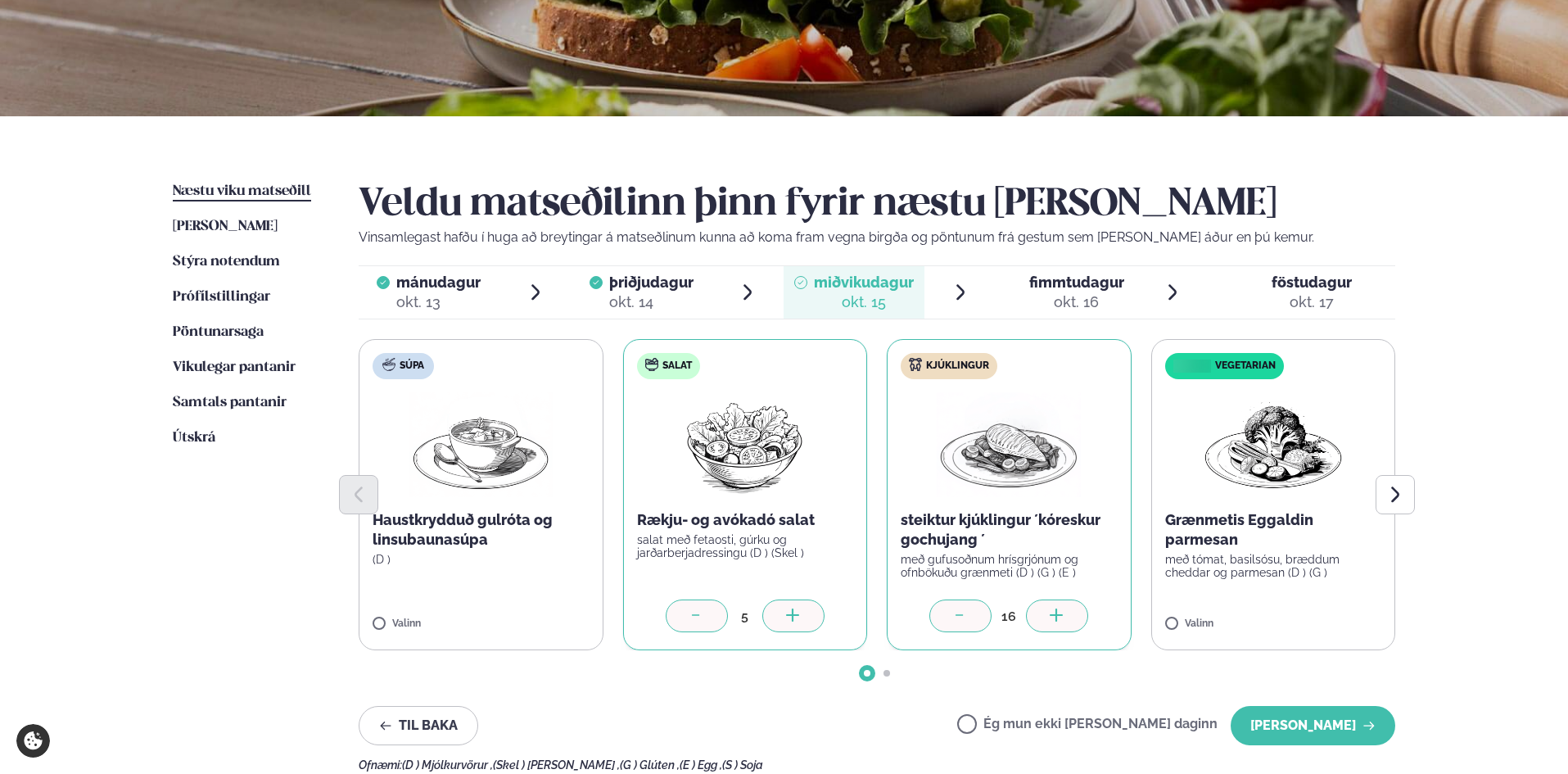
click at [1322, 604] on label "Vegetarian Grænmetis Eggaldin parmesan með tómat, basilsósu, bræddum cheddar og…" at bounding box center [1274, 495] width 245 height 311
click at [1316, 614] on icon at bounding box center [1321, 616] width 17 height 17
click at [1404, 492] on icon "Next slide" at bounding box center [1396, 494] width 19 height 19
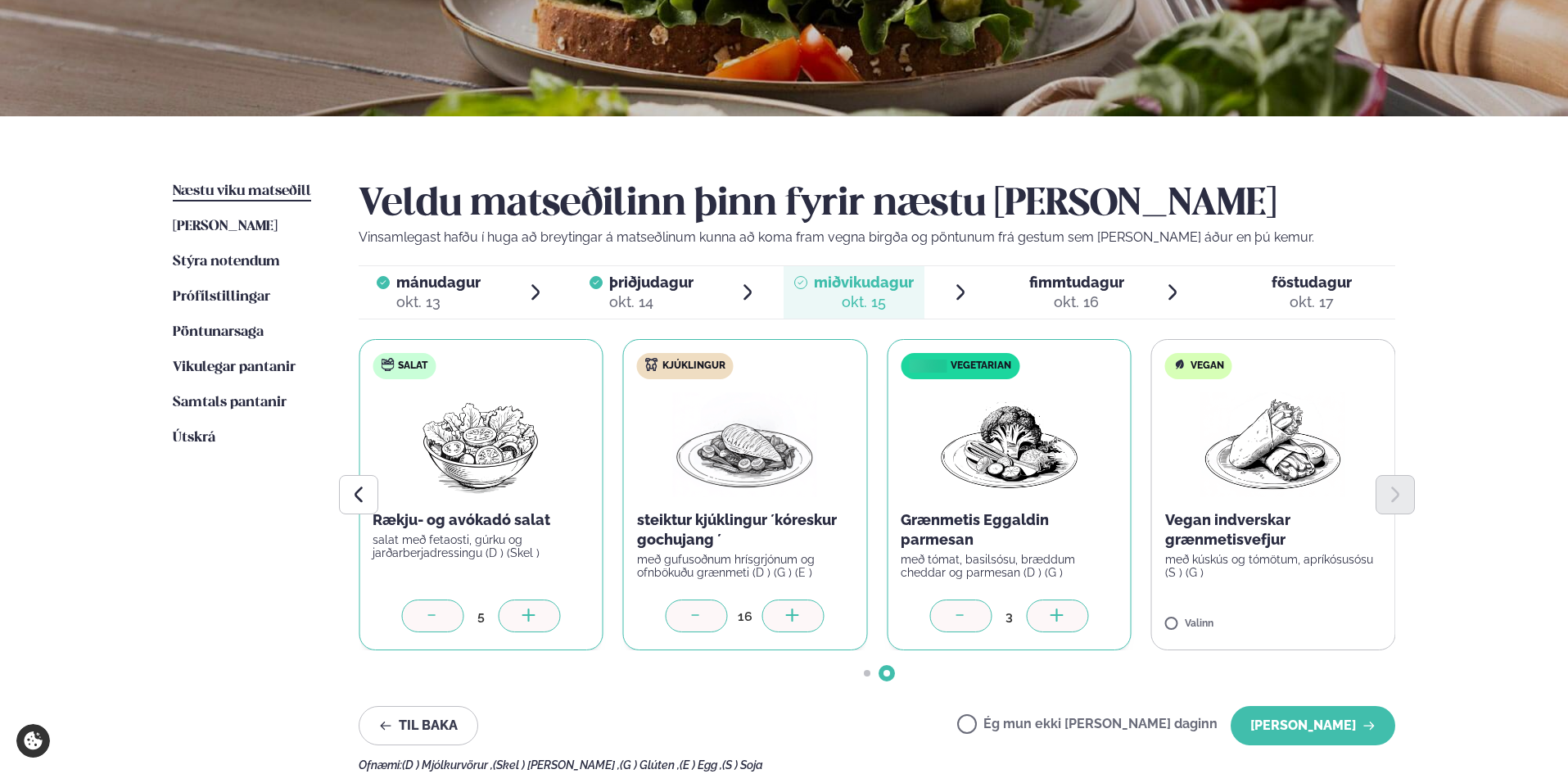
click at [1382, 602] on label "Vegan Vegan indverskar grænmetisvefjur með kúskús og tómötum, apríkósusósu (S )…" at bounding box center [1274, 495] width 245 height 311
click at [1319, 731] on button "[PERSON_NAME]" at bounding box center [1313, 725] width 164 height 39
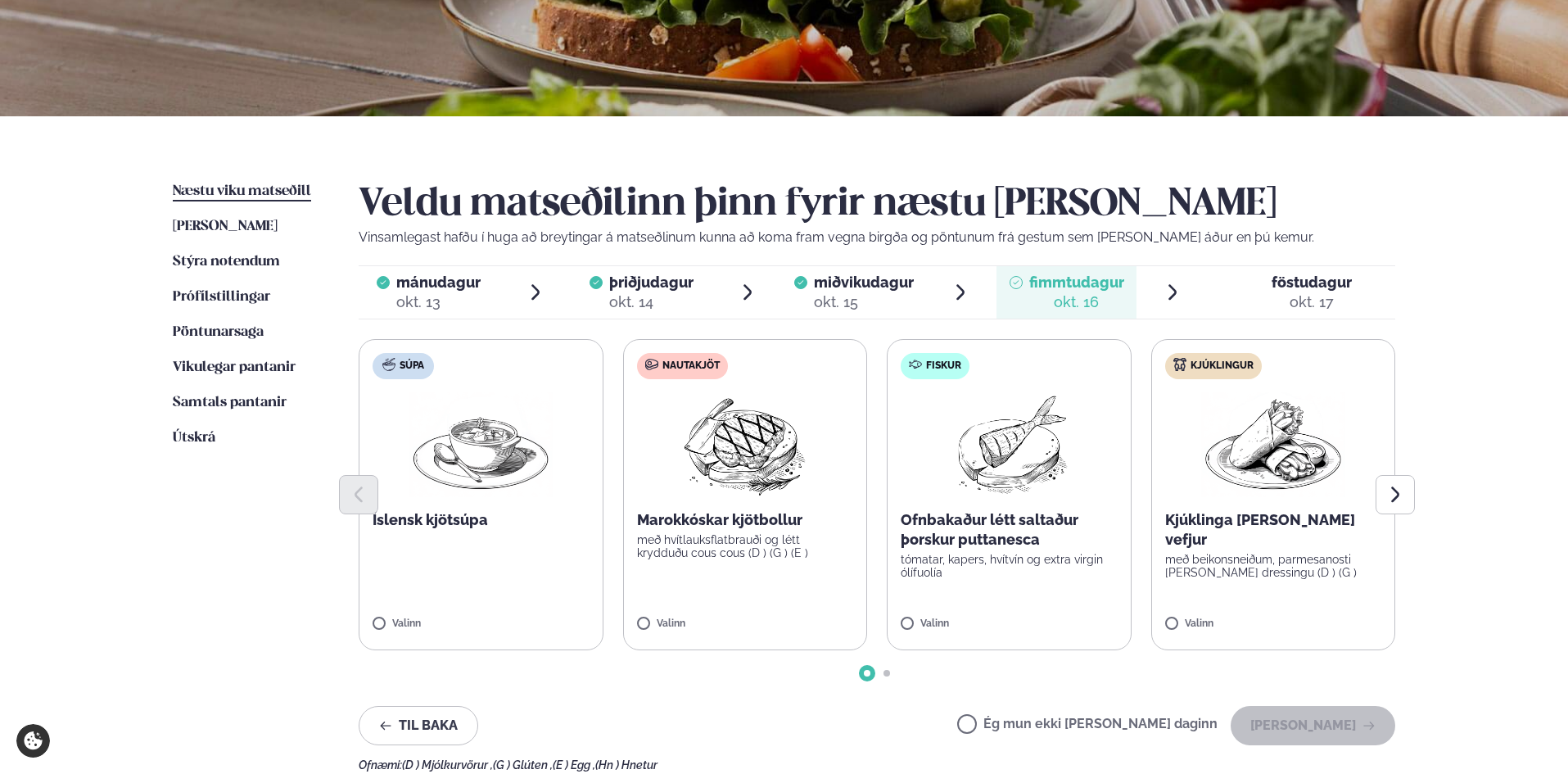
click at [753, 599] on label "Nautakjöt Marokkóskar kjötbollur með hvítlauksflatbrauði og létt krydduðu cous …" at bounding box center [746, 495] width 245 height 311
click at [802, 620] on div at bounding box center [793, 615] width 62 height 32
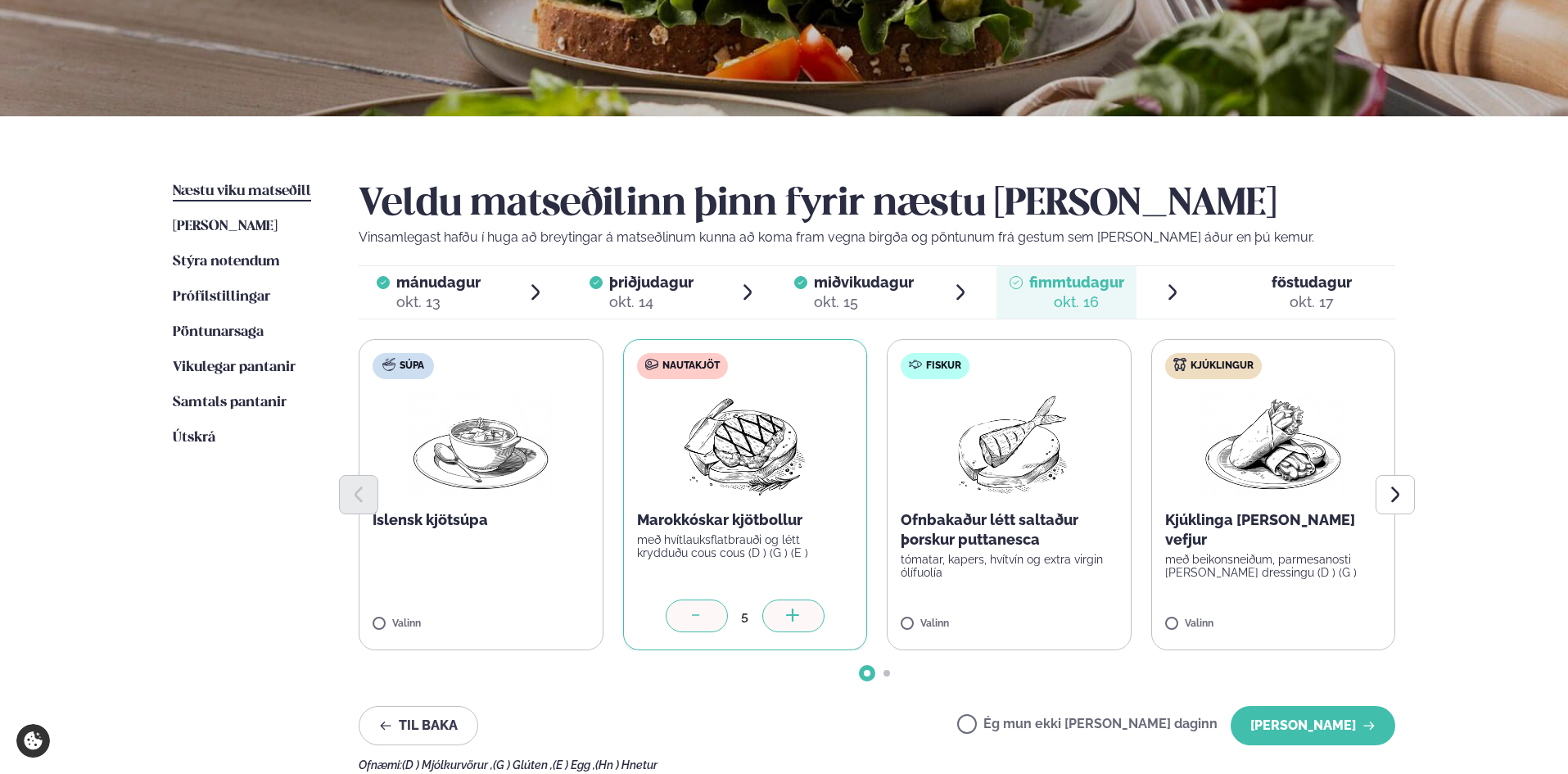
click at [802, 620] on div at bounding box center [793, 615] width 62 height 32
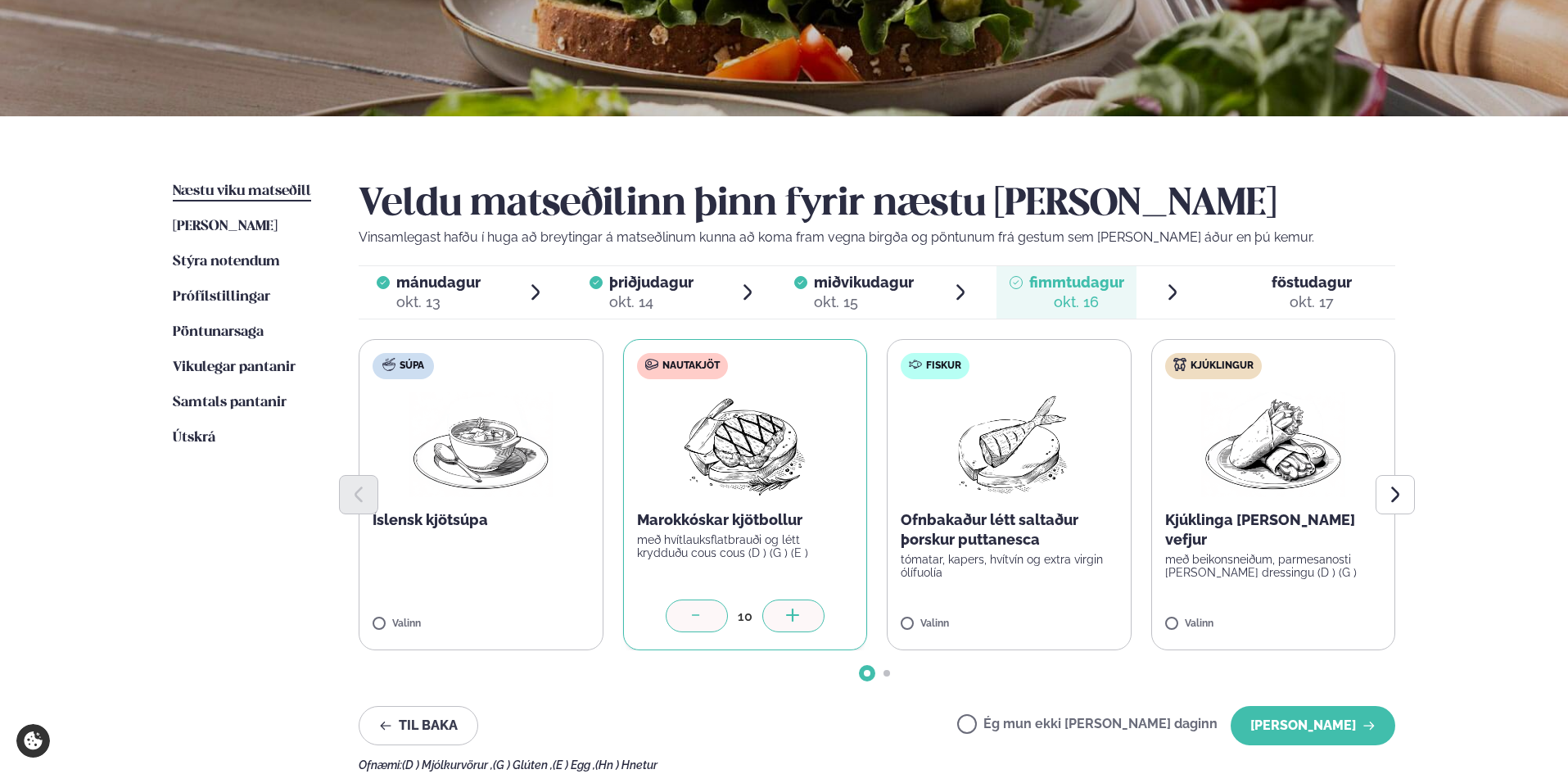
click at [802, 620] on div at bounding box center [793, 615] width 62 height 32
click at [1092, 621] on div "Valinn" at bounding box center [1010, 625] width 217 height 14
click at [1068, 615] on div at bounding box center [1057, 615] width 62 height 32
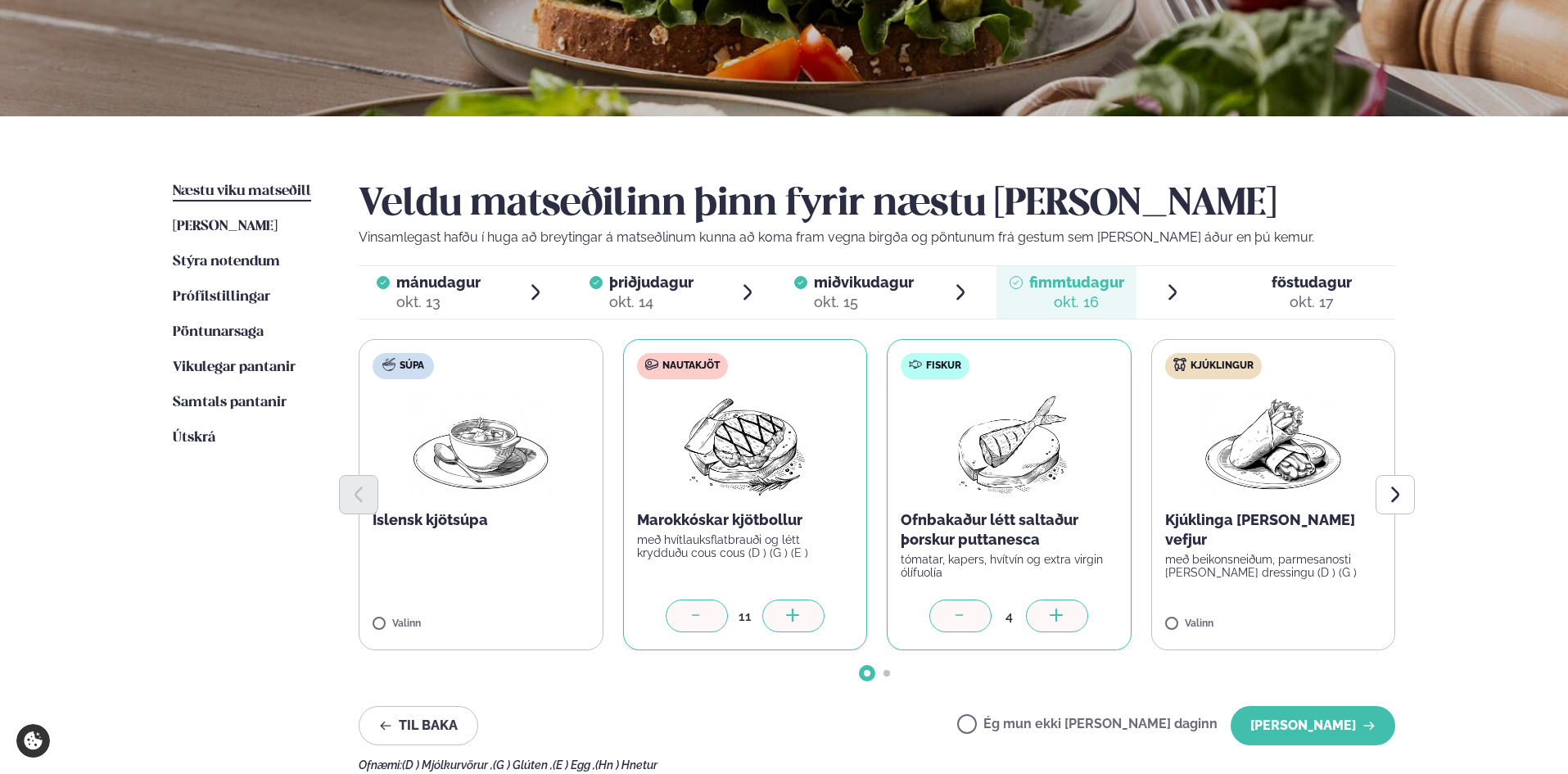
click at [1066, 613] on icon at bounding box center [1057, 616] width 17 height 17
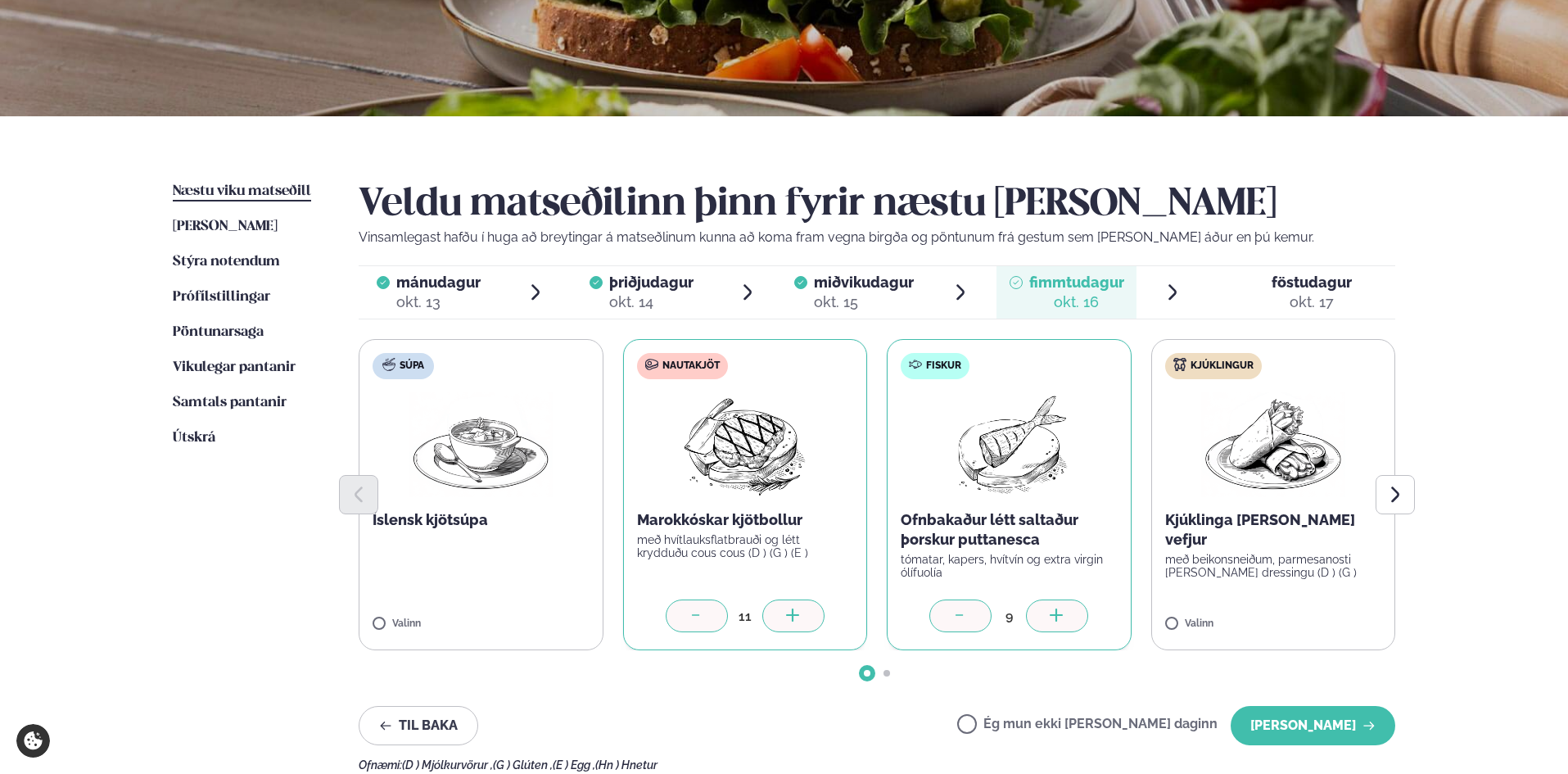
click at [1066, 613] on icon at bounding box center [1057, 616] width 17 height 17
click at [1064, 612] on icon at bounding box center [1057, 616] width 17 height 17
click at [1326, 603] on label "Kjúklingur Kjúklinga [PERSON_NAME] vefjur með beikonsneiðum, parmesanosti [PERS…" at bounding box center [1274, 495] width 245 height 311
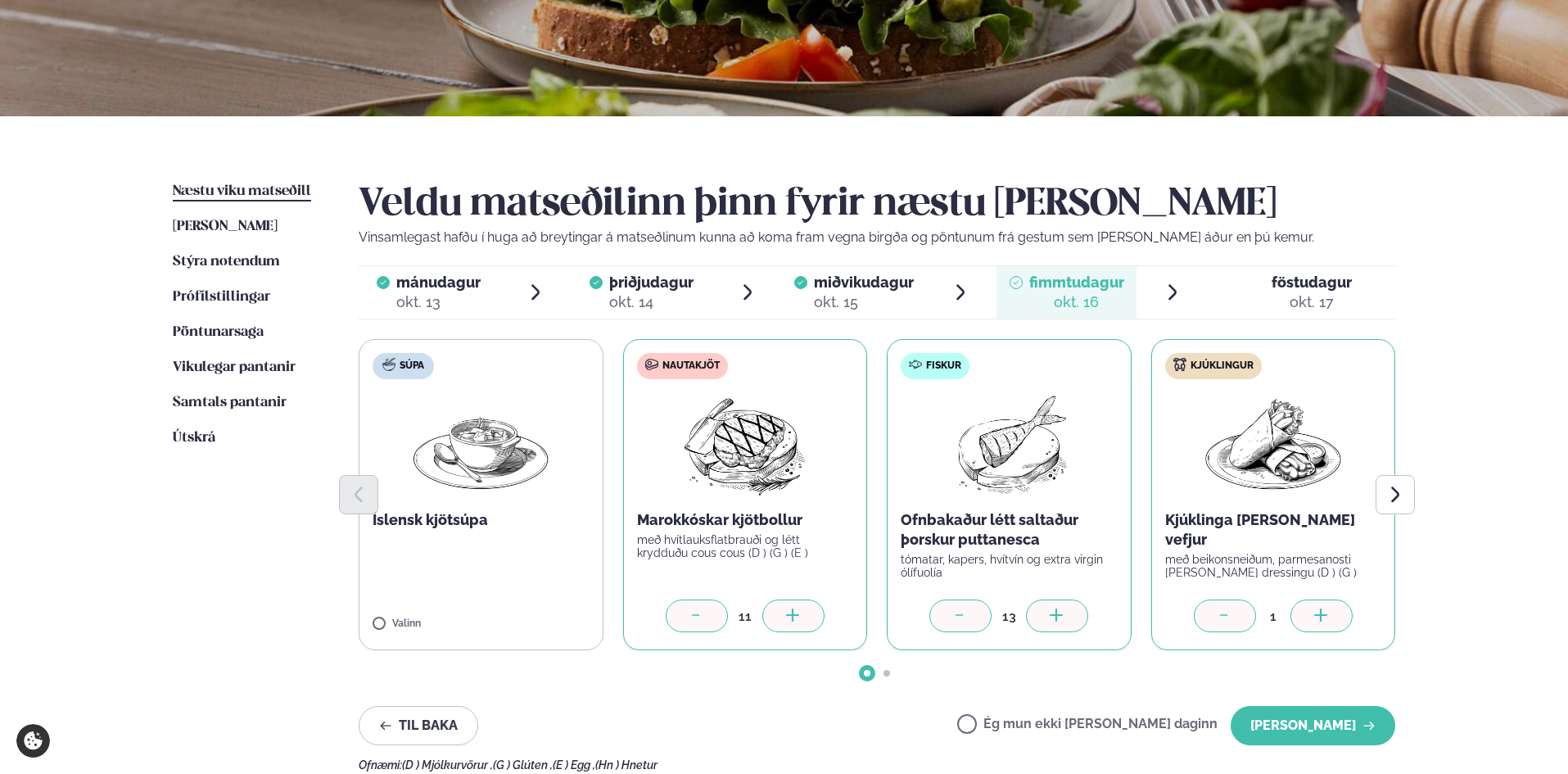
click at [1331, 608] on div at bounding box center [1321, 615] width 62 height 32
click at [1403, 503] on icon "Next slide" at bounding box center [1396, 494] width 19 height 19
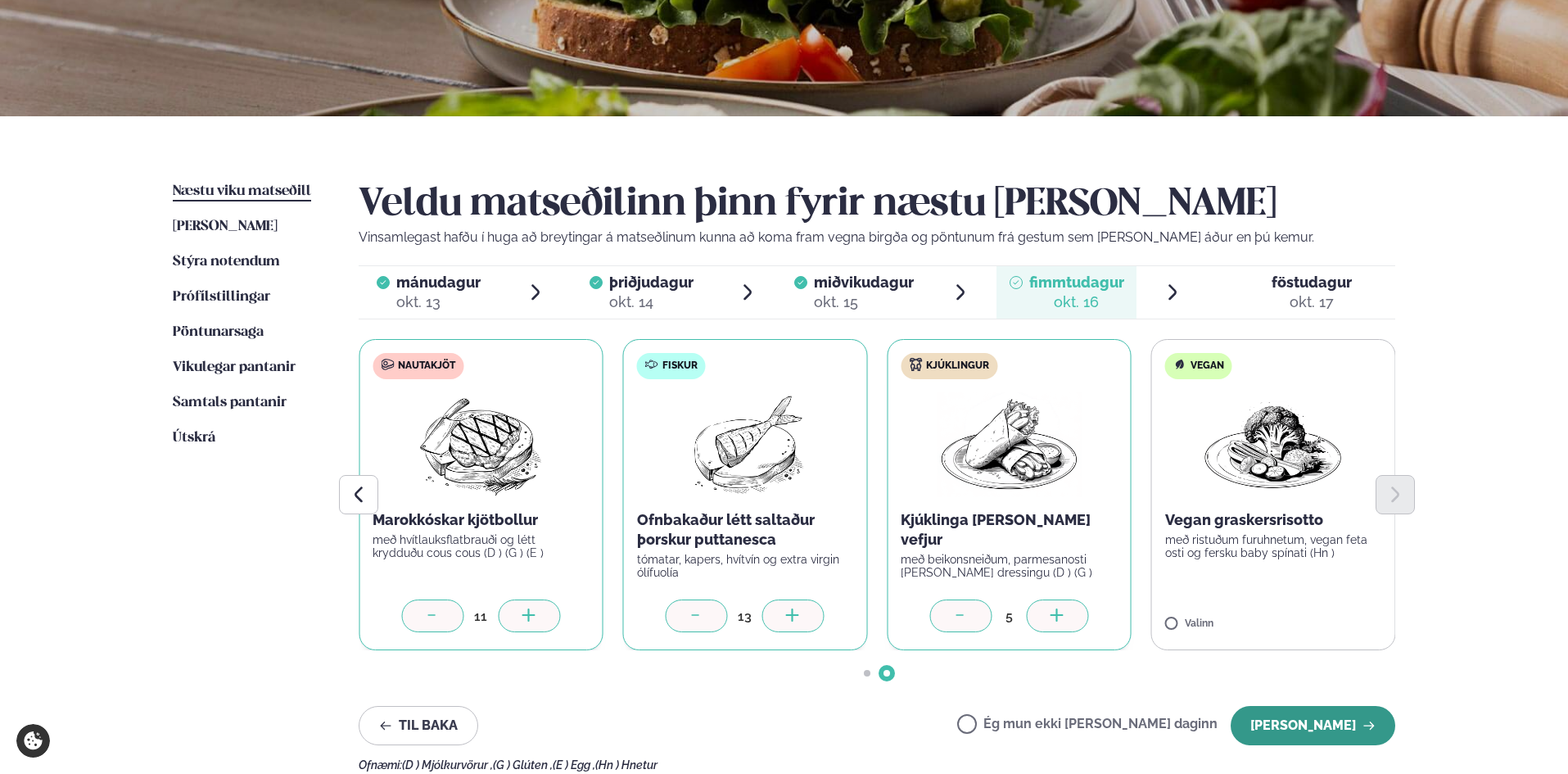
click at [1320, 723] on button "[PERSON_NAME]" at bounding box center [1313, 725] width 164 height 39
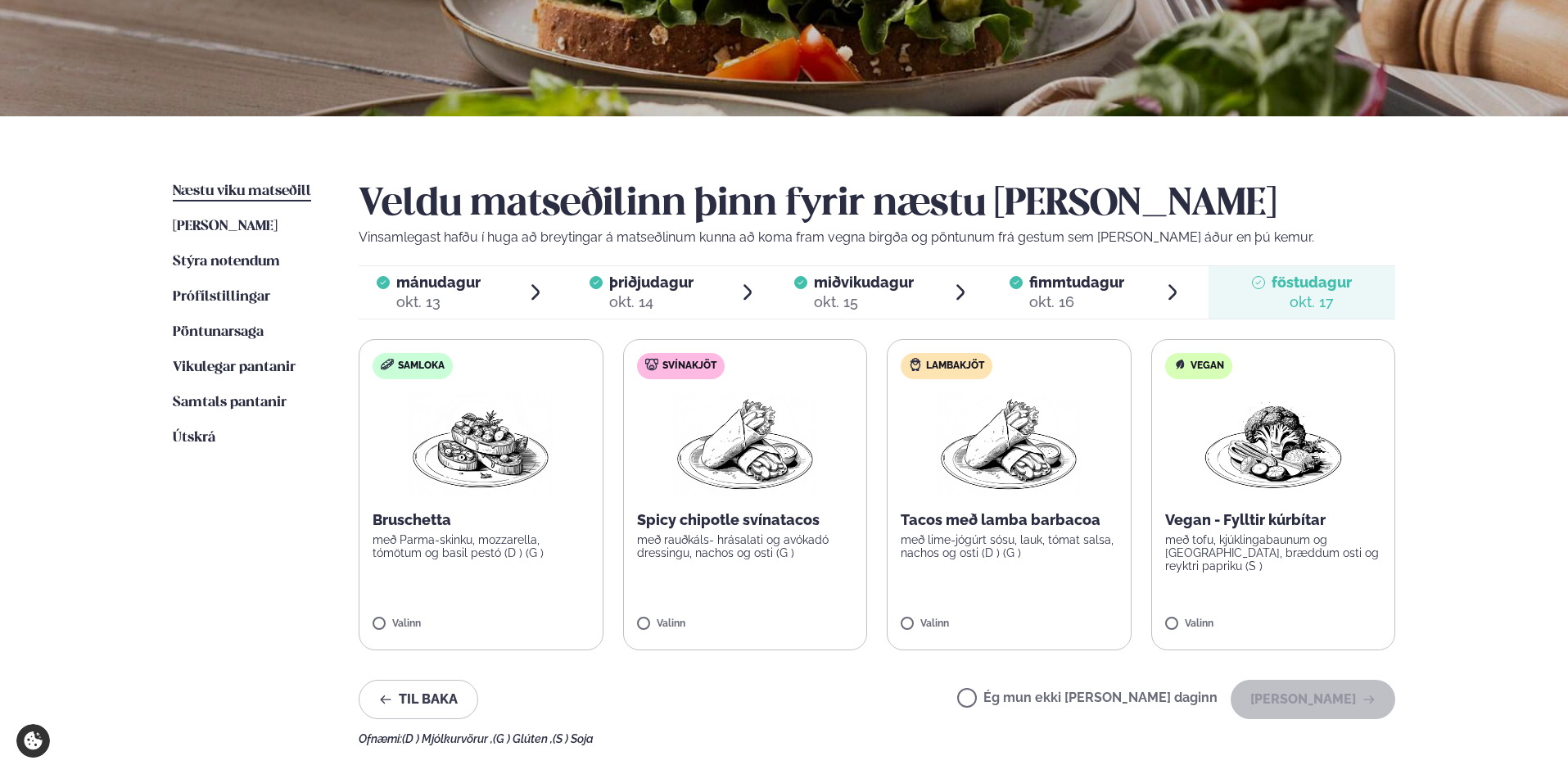
click at [534, 582] on label "Samloka Bruschetta með Parma-skinku, mozzarella, tómötum og basil pestó (D ) (G…" at bounding box center [481, 495] width 245 height 311
click at [526, 612] on icon at bounding box center [528, 616] width 17 height 17
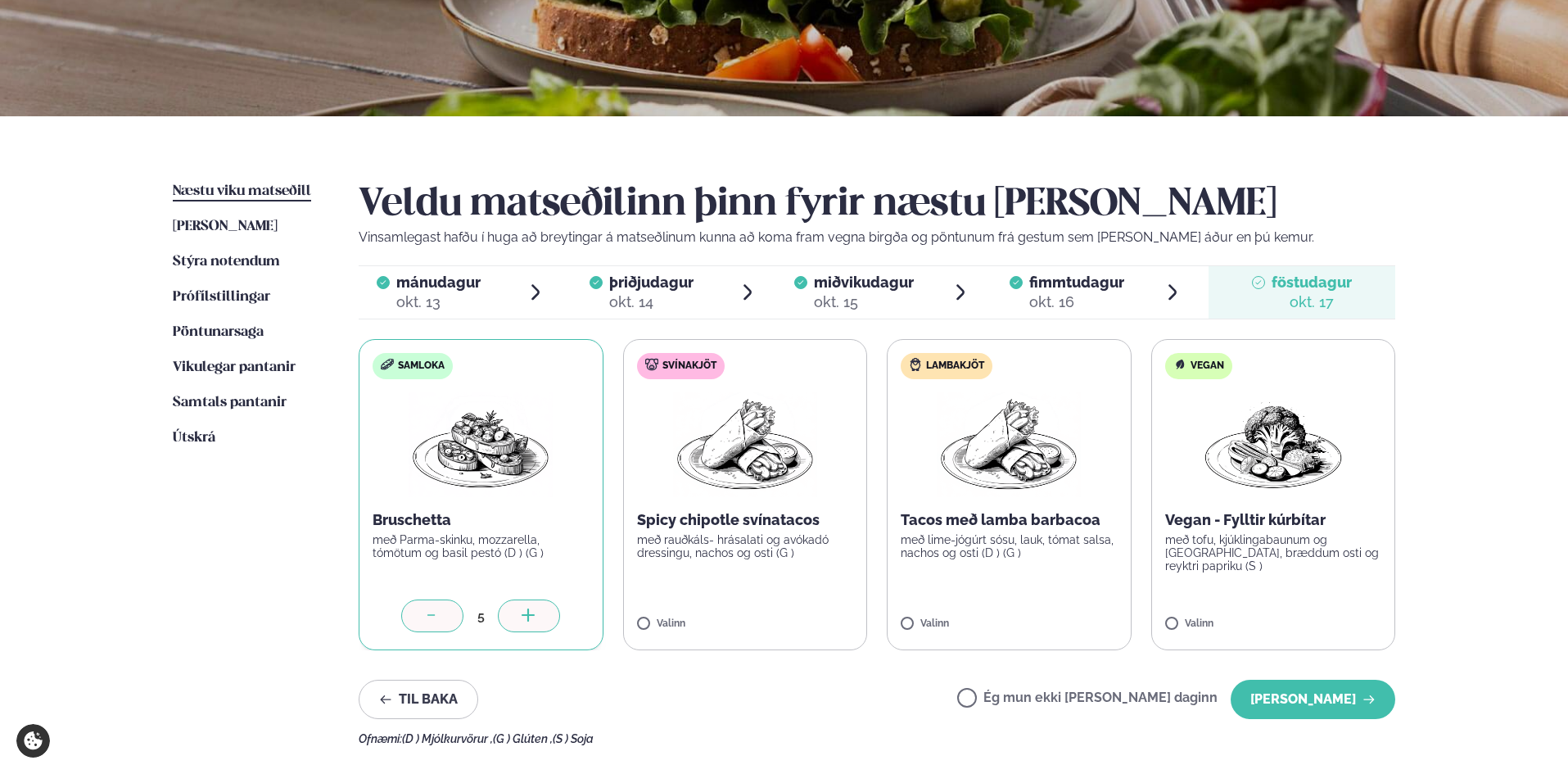
click at [526, 612] on icon at bounding box center [528, 616] width 17 height 17
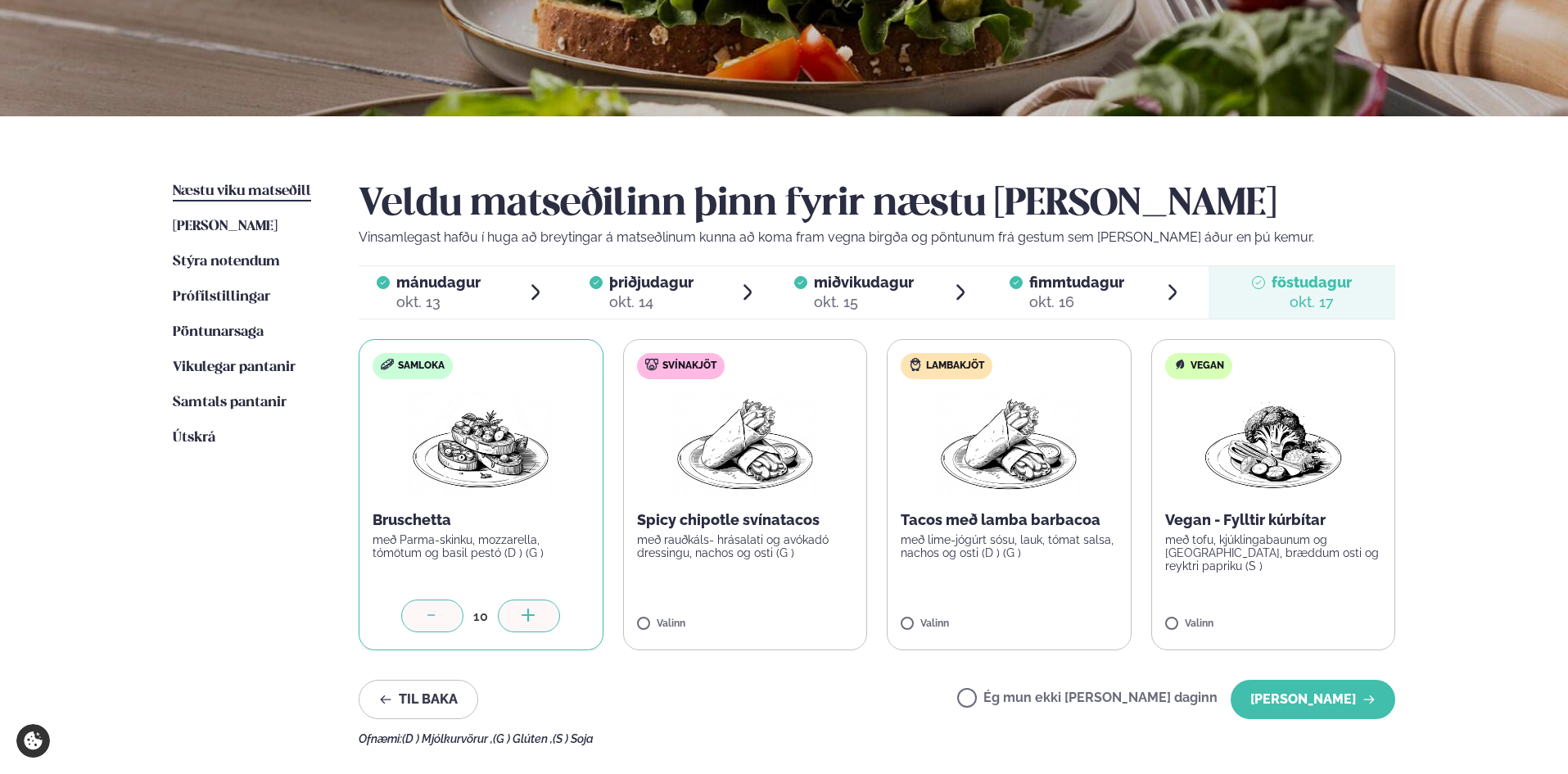
click at [817, 606] on label "Svínakjöt Spicy chipotle svínatacos með rauðkáls- hrásalati og avókadó dressing…" at bounding box center [746, 495] width 245 height 311
click at [795, 607] on div at bounding box center [793, 615] width 62 height 32
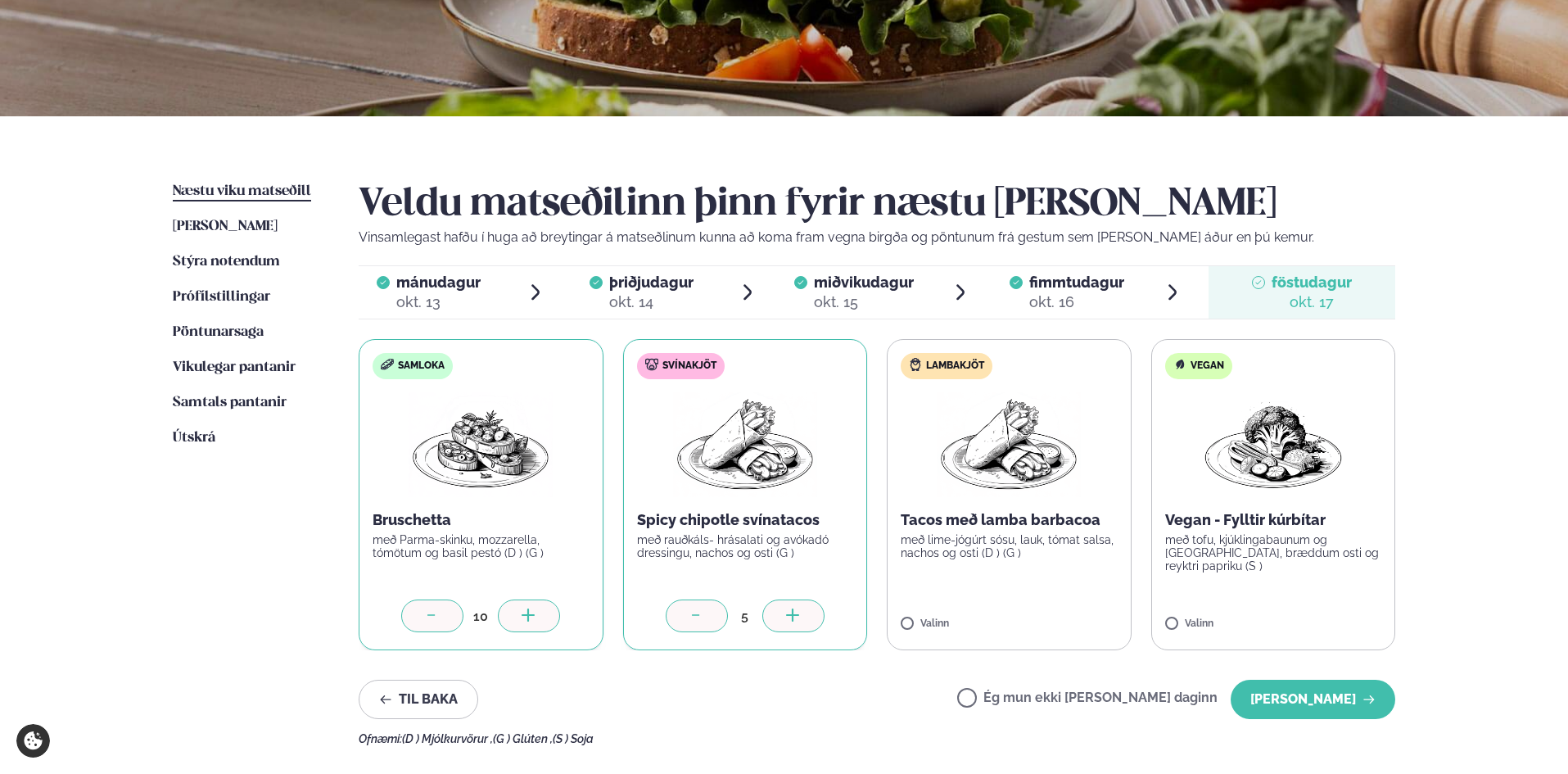
click at [795, 606] on div at bounding box center [793, 615] width 62 height 32
click at [1092, 609] on label "Lambakjöt Tacos með lamba barbacoa með lime-jógúrt sósu, lauk, tómat salsa, nac…" at bounding box center [1010, 495] width 245 height 311
click at [1065, 610] on icon at bounding box center [1057, 616] width 17 height 17
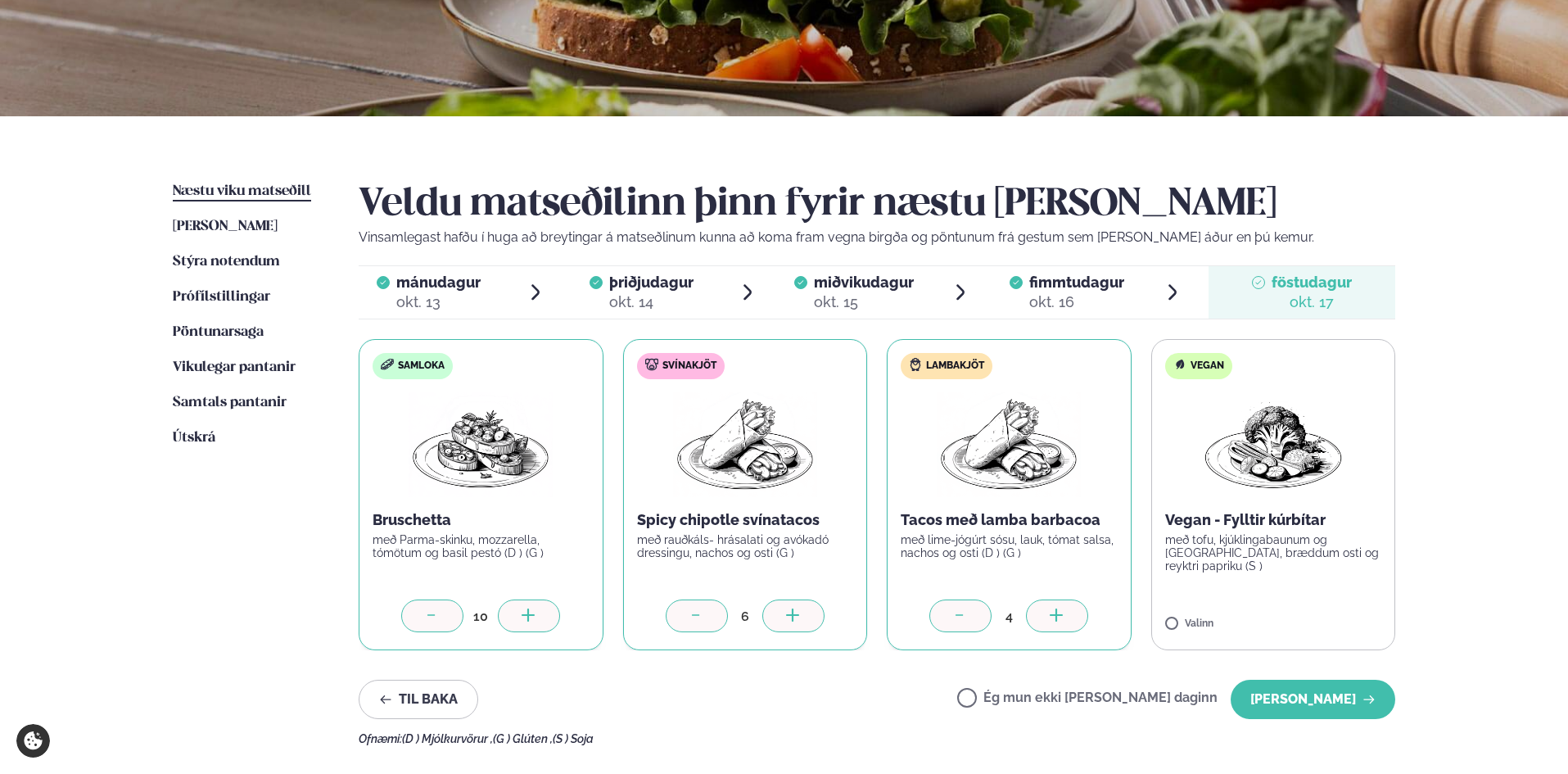
click at [1065, 610] on icon at bounding box center [1057, 616] width 17 height 17
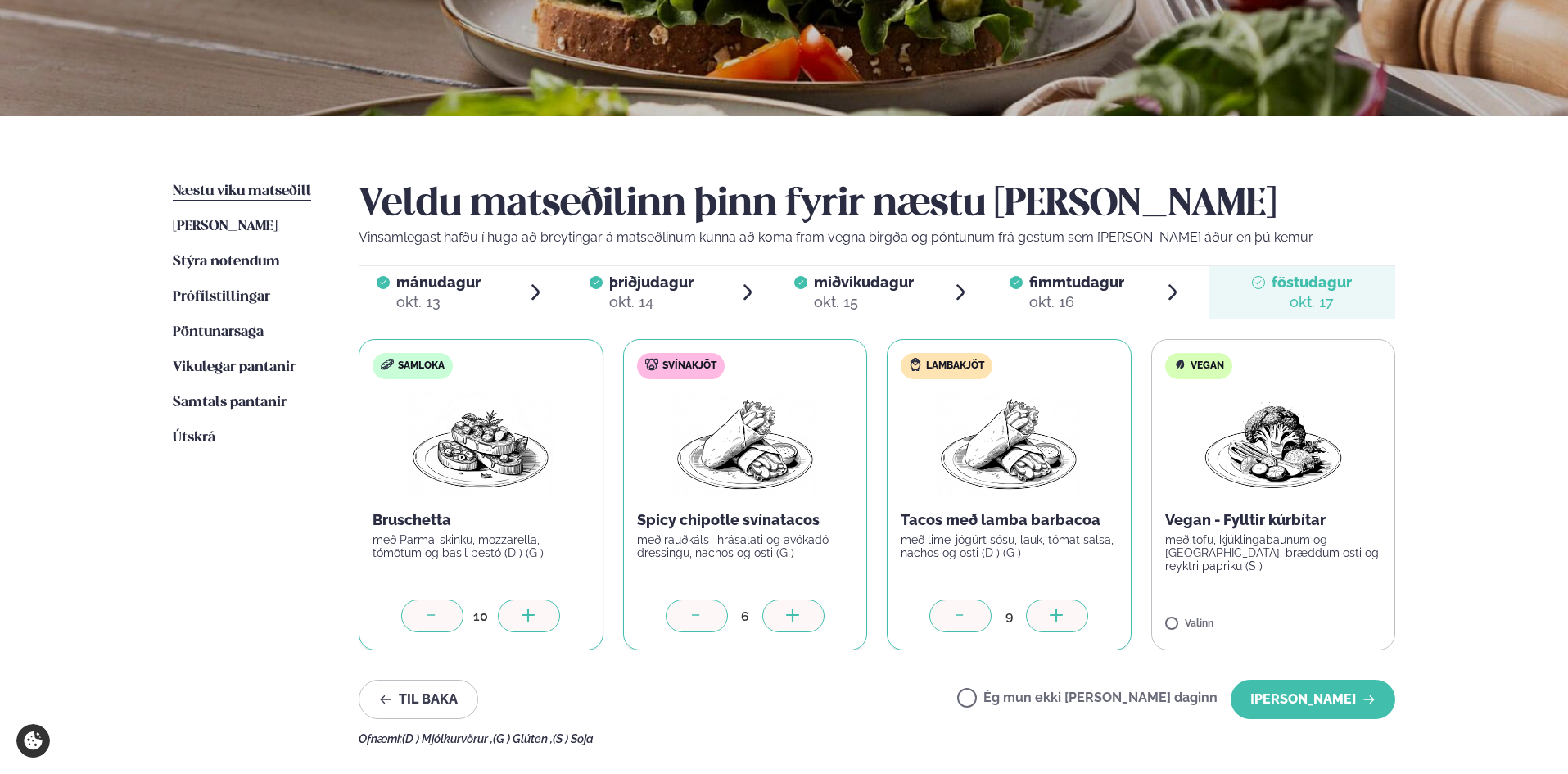
click at [950, 608] on div at bounding box center [960, 615] width 62 height 32
click at [1293, 615] on label "Vegan Vegan - Fylltir kúrbítar með tofu, kjúklingabaunum og [GEOGRAPHIC_DATA], …" at bounding box center [1274, 495] width 245 height 311
click at [1351, 600] on label "Vegan Vegan - Fylltir kúrbítar með tofu, kjúklingabaunum og [GEOGRAPHIC_DATA], …" at bounding box center [1274, 495] width 245 height 311
click at [1266, 619] on div "Valinn" at bounding box center [1274, 625] width 217 height 14
click at [1317, 693] on button "[PERSON_NAME]" at bounding box center [1313, 699] width 164 height 39
